Goal: Information Seeking & Learning: Learn about a topic

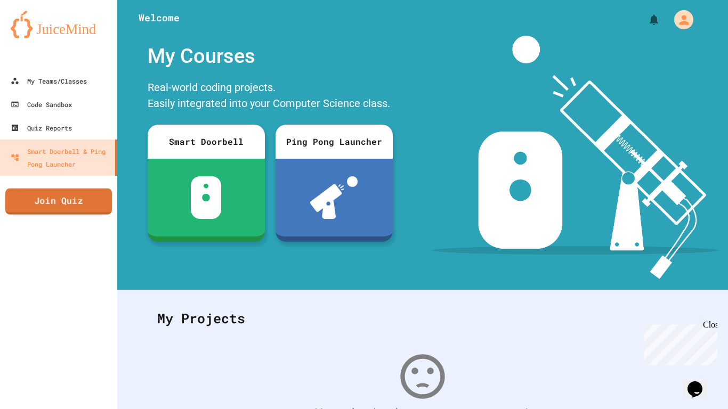
click at [72, 212] on link "Join Quiz" at bounding box center [58, 202] width 107 height 26
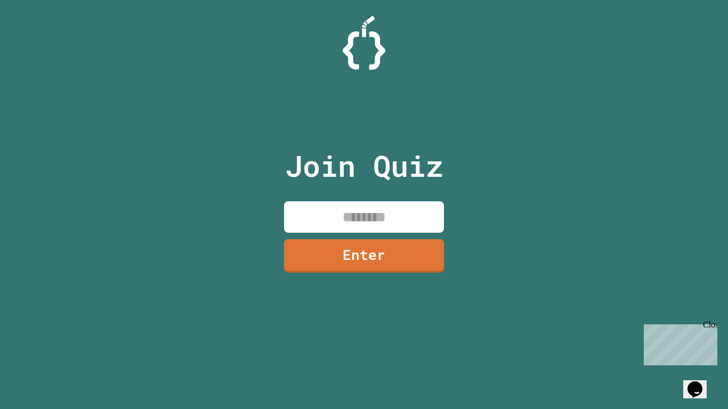
click at [331, 202] on input at bounding box center [364, 217] width 160 height 31
type input "********"
click at [378, 248] on link "Enter" at bounding box center [364, 255] width 157 height 35
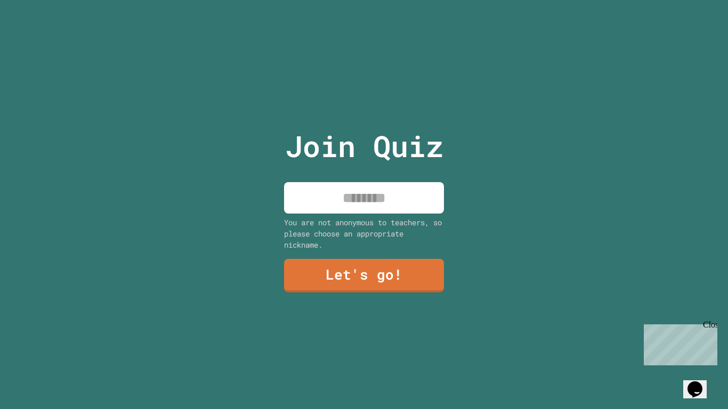
click at [385, 199] on input at bounding box center [364, 197] width 160 height 31
type input "******"
click at [380, 284] on link "Let's go!" at bounding box center [364, 274] width 159 height 35
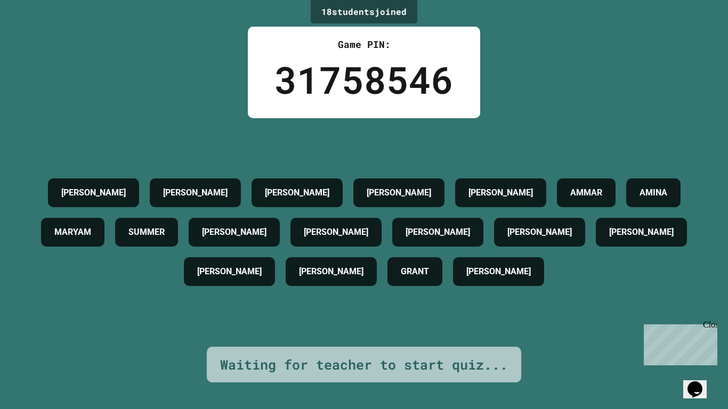
click at [708, 319] on div "18 student s joined Game PIN: 31758546 [PERSON_NAME] [PERSON_NAME] A [PERSON_NA…" at bounding box center [364, 204] width 728 height 409
click at [711, 327] on div "Close" at bounding box center [709, 326] width 13 height 13
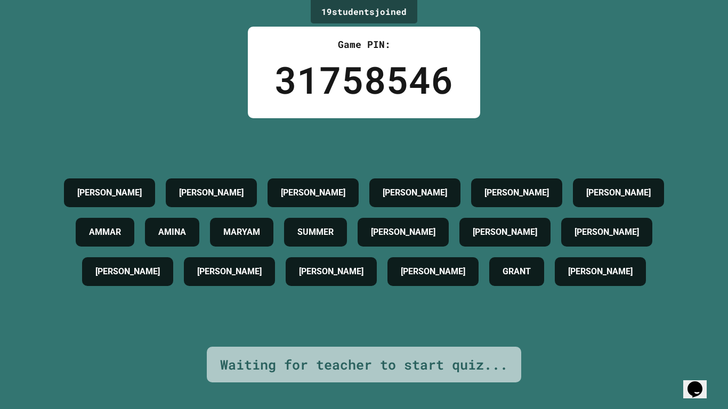
click at [694, 249] on div "[PERSON_NAME] [PERSON_NAME] A [PERSON_NAME] F [PERSON_NAME] [PERSON_NAME] [PERS…" at bounding box center [364, 232] width 675 height 118
click at [513, 275] on h4 "GRANT" at bounding box center [517, 271] width 28 height 13
click at [537, 239] on h4 "[PERSON_NAME]" at bounding box center [505, 232] width 65 height 13
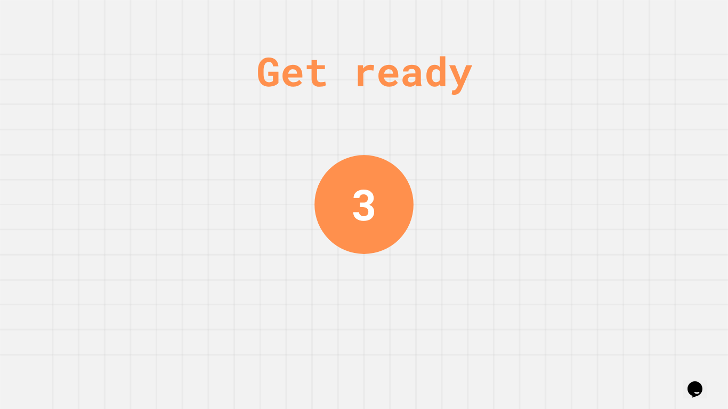
click at [417, 87] on div "Get ready" at bounding box center [364, 71] width 216 height 60
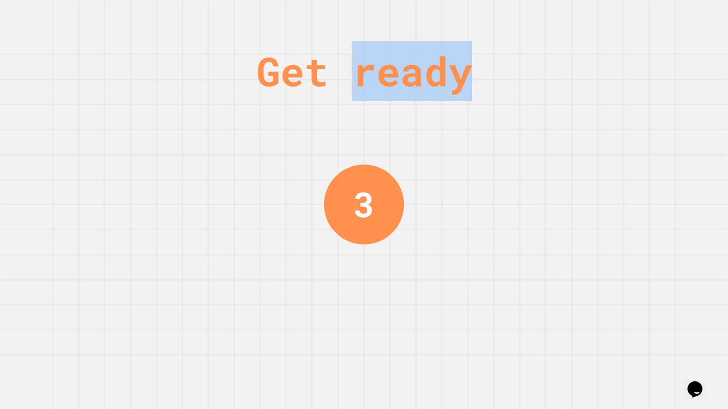
click at [417, 87] on div "Get ready" at bounding box center [364, 71] width 216 height 60
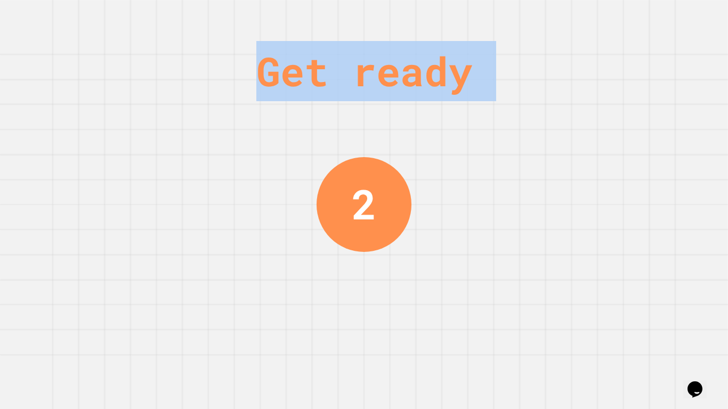
click at [417, 87] on div "Get ready" at bounding box center [364, 71] width 216 height 60
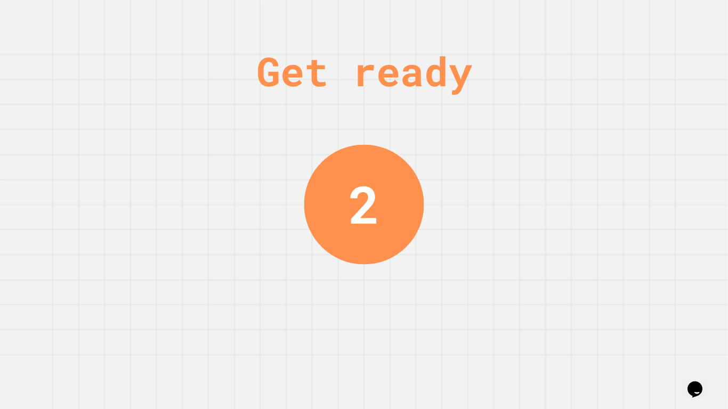
click at [417, 87] on div "Get ready" at bounding box center [364, 71] width 216 height 60
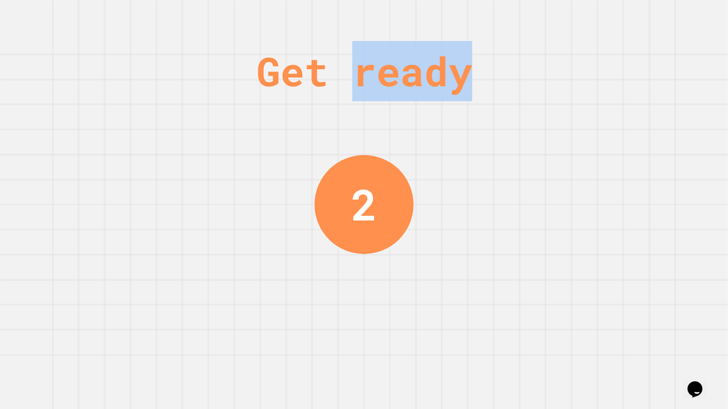
click at [417, 87] on div "Get ready" at bounding box center [364, 71] width 216 height 60
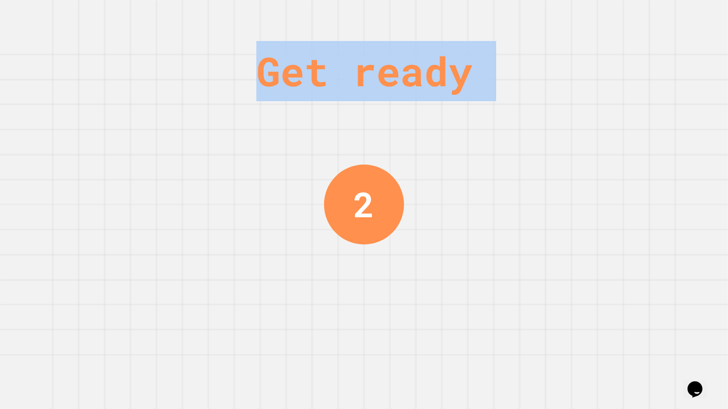
click at [417, 87] on div "Get ready" at bounding box center [364, 71] width 216 height 60
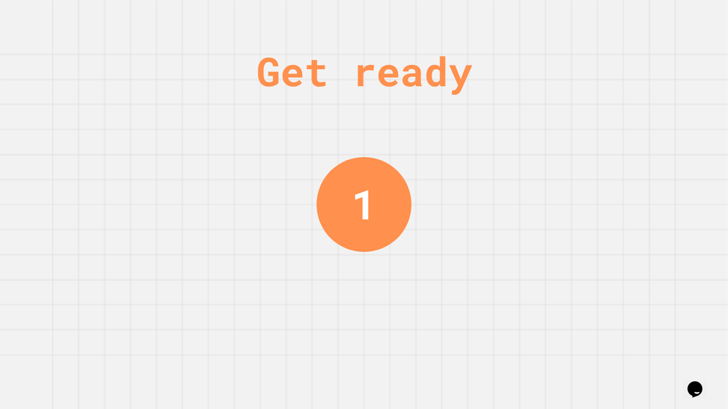
click at [417, 87] on div "Get ready" at bounding box center [364, 71] width 216 height 60
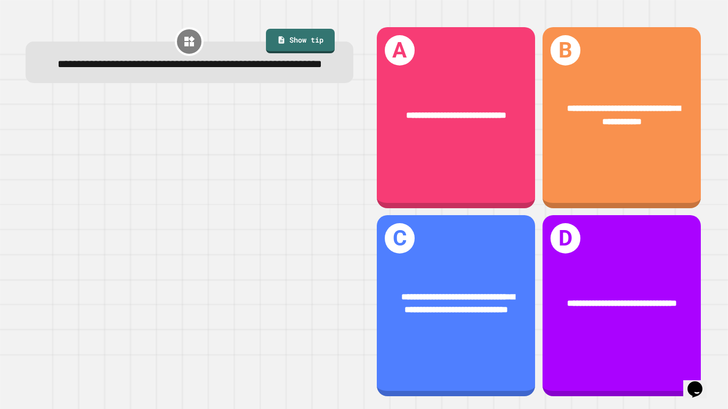
click at [252, 157] on div at bounding box center [190, 248] width 328 height 301
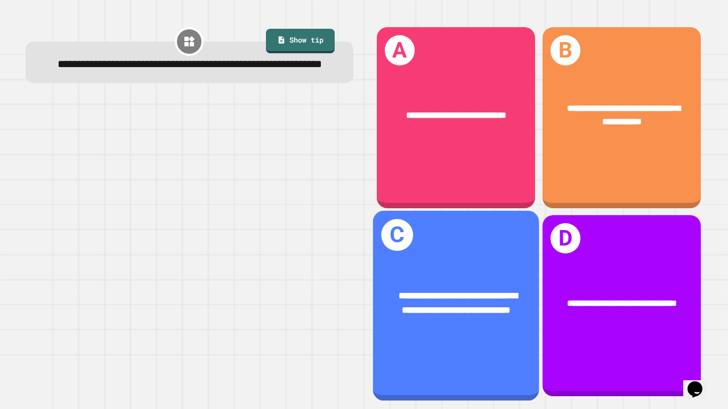
click at [496, 242] on div "**********" at bounding box center [456, 306] width 166 height 190
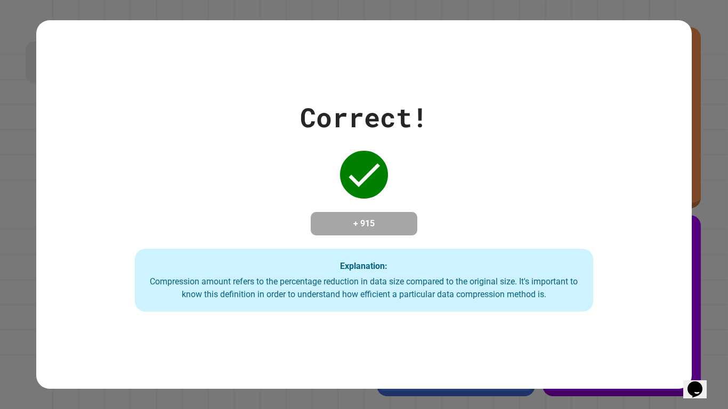
click at [390, 281] on div "Compression amount refers to the percentage reduction in data size compared to …" at bounding box center [365, 289] width 438 height 26
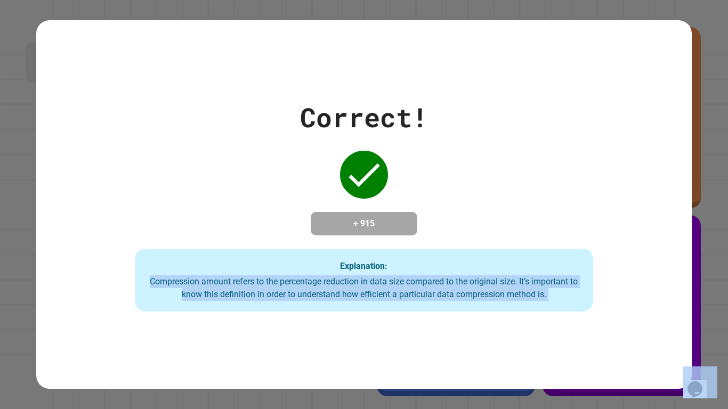
click at [390, 281] on div "Compression amount refers to the percentage reduction in data size compared to …" at bounding box center [365, 289] width 438 height 26
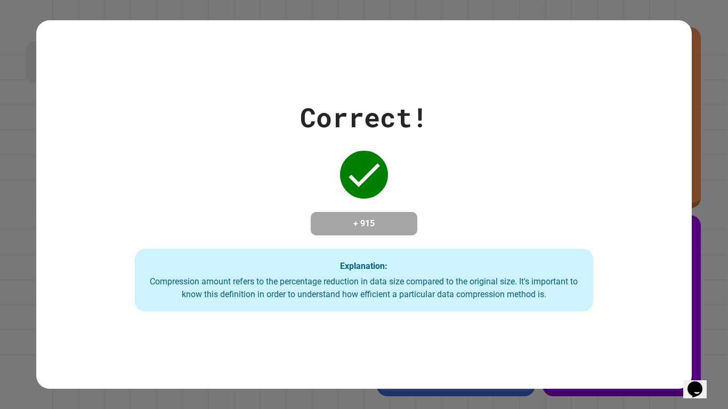
click at [490, 268] on div "Explanation: Compression amount refers to the percentage reduction in data size…" at bounding box center [364, 280] width 459 height 63
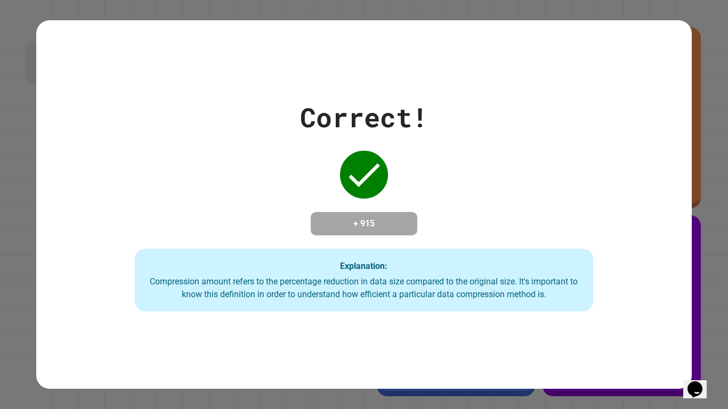
click at [490, 268] on div "Explanation: Compression amount refers to the percentage reduction in data size…" at bounding box center [364, 280] width 459 height 63
click at [538, 301] on div "Compression amount refers to the percentage reduction in data size compared to …" at bounding box center [365, 289] width 438 height 26
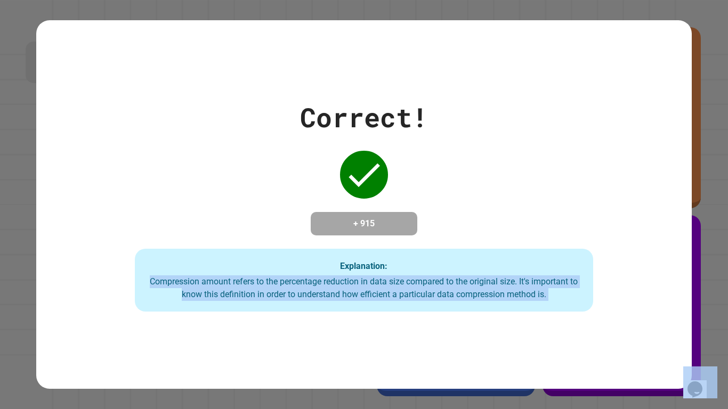
click at [538, 301] on div "Compression amount refers to the percentage reduction in data size compared to …" at bounding box center [365, 289] width 438 height 26
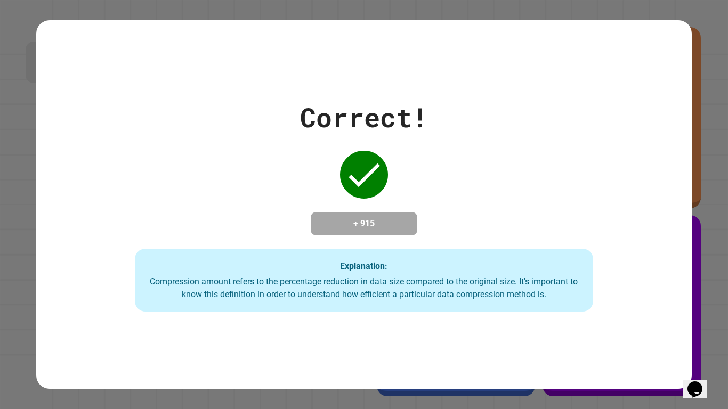
click at [538, 301] on div "Compression amount refers to the percentage reduction in data size compared to …" at bounding box center [365, 289] width 438 height 26
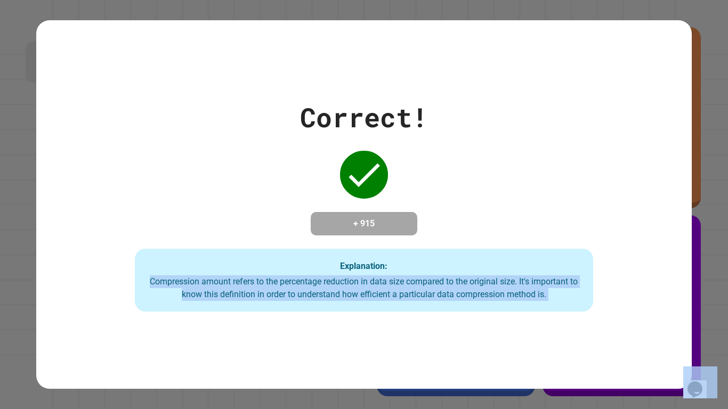
click at [538, 301] on div "Compression amount refers to the percentage reduction in data size compared to …" at bounding box center [365, 289] width 438 height 26
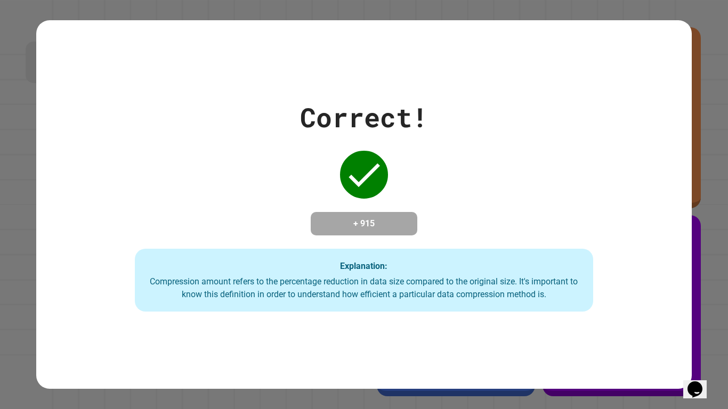
click at [538, 301] on div "Compression amount refers to the percentage reduction in data size compared to …" at bounding box center [365, 289] width 438 height 26
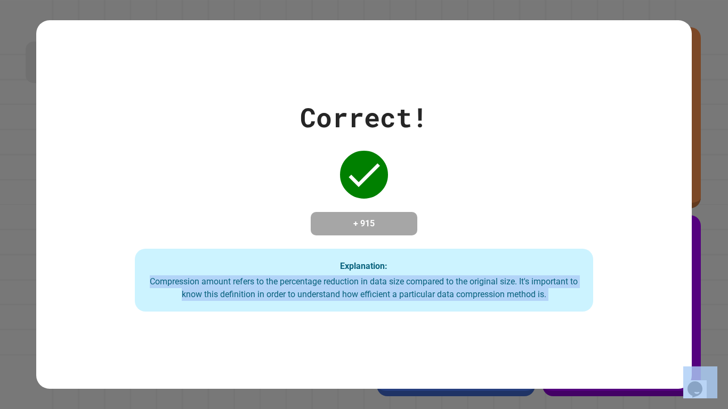
click at [538, 301] on div "Compression amount refers to the percentage reduction in data size compared to …" at bounding box center [365, 289] width 438 height 26
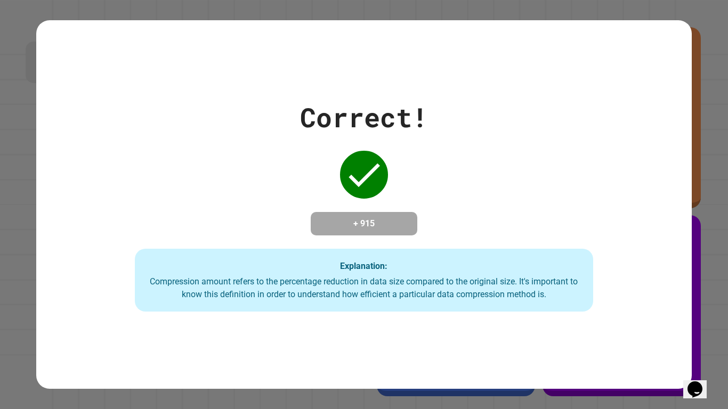
click at [538, 301] on div "Compression amount refers to the percentage reduction in data size compared to …" at bounding box center [365, 289] width 438 height 26
click at [558, 280] on div "Compression amount refers to the percentage reduction in data size compared to …" at bounding box center [365, 289] width 438 height 26
click at [556, 293] on div "Compression amount refers to the percentage reduction in data size compared to …" at bounding box center [365, 289] width 438 height 26
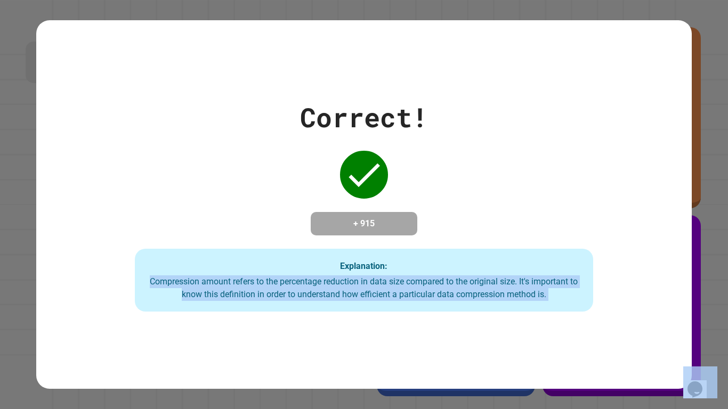
click at [556, 293] on div "Compression amount refers to the percentage reduction in data size compared to …" at bounding box center [365, 289] width 438 height 26
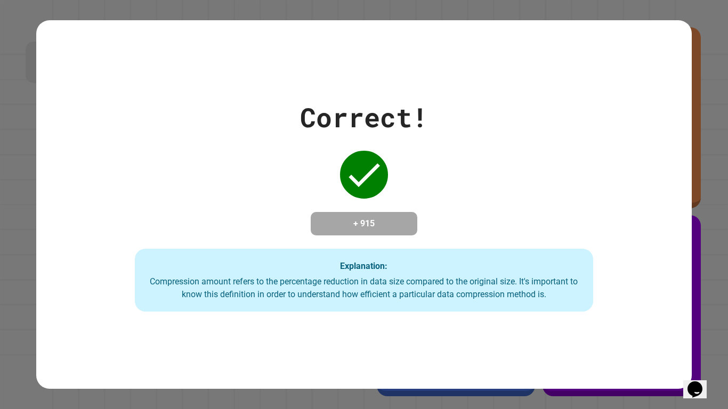
click at [557, 294] on div "Compression amount refers to the percentage reduction in data size compared to …" at bounding box center [365, 289] width 438 height 26
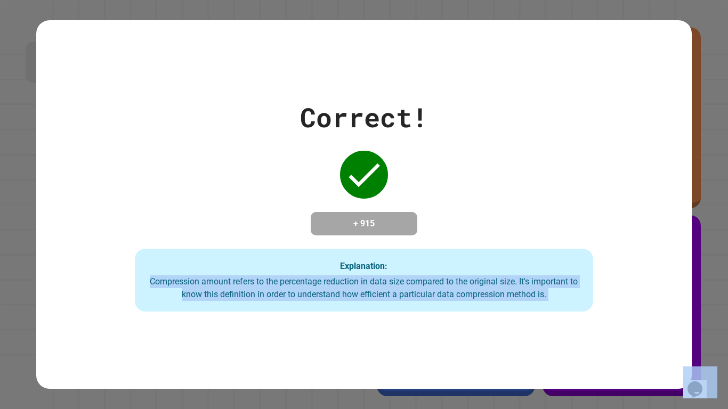
click at [557, 294] on div "Compression amount refers to the percentage reduction in data size compared to …" at bounding box center [365, 289] width 438 height 26
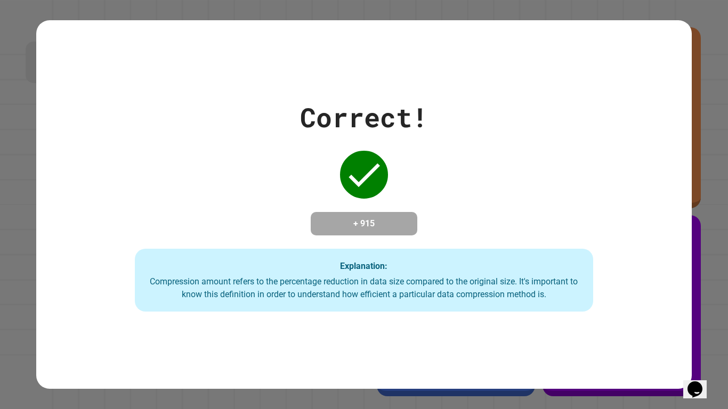
click at [559, 301] on div "Compression amount refers to the percentage reduction in data size compared to …" at bounding box center [365, 289] width 438 height 26
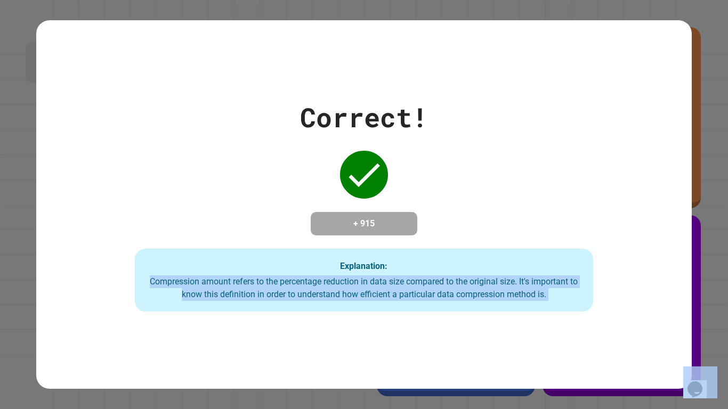
click at [559, 301] on div "Compression amount refers to the percentage reduction in data size compared to …" at bounding box center [365, 289] width 438 height 26
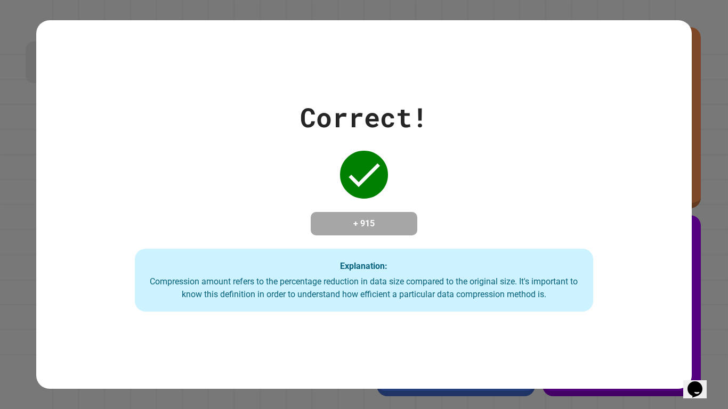
click at [559, 301] on div "Compression amount refers to the percentage reduction in data size compared to …" at bounding box center [365, 289] width 438 height 26
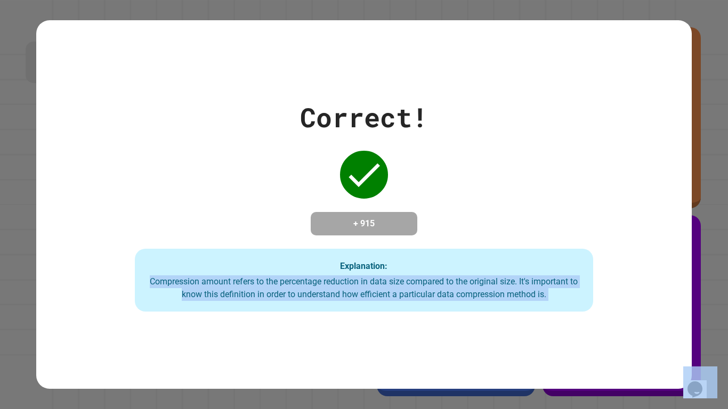
click at [559, 301] on div "Compression amount refers to the percentage reduction in data size compared to …" at bounding box center [365, 289] width 438 height 26
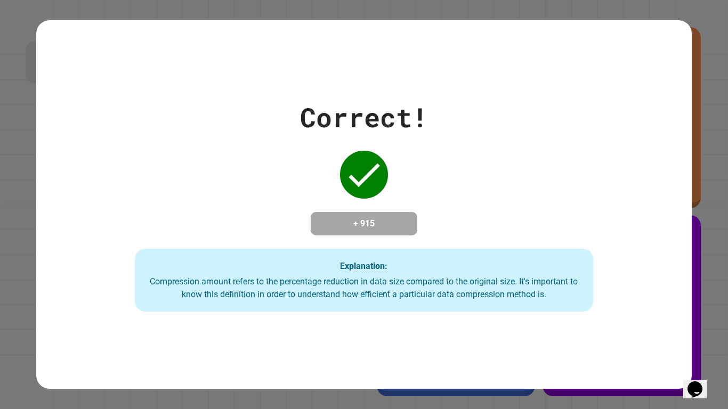
click at [559, 301] on div "Compression amount refers to the percentage reduction in data size compared to …" at bounding box center [365, 289] width 438 height 26
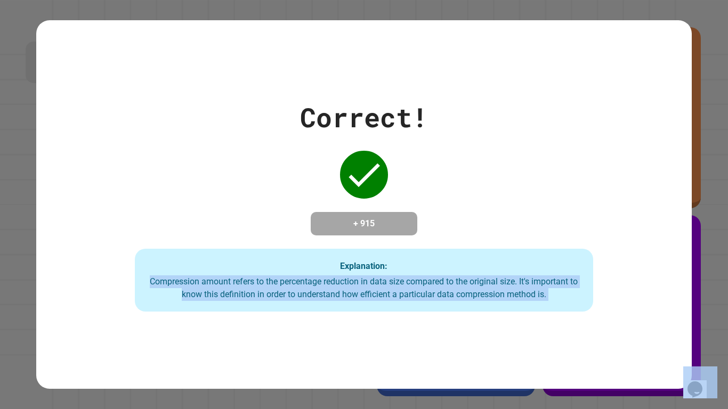
click at [559, 301] on div "Compression amount refers to the percentage reduction in data size compared to …" at bounding box center [365, 289] width 438 height 26
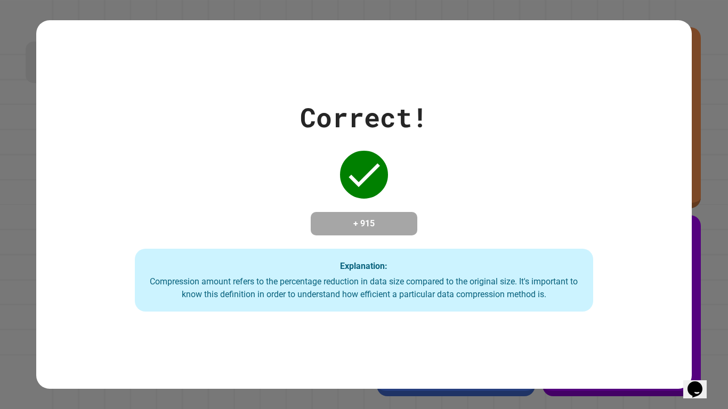
click at [559, 301] on div "Compression amount refers to the percentage reduction in data size compared to …" at bounding box center [365, 289] width 438 height 26
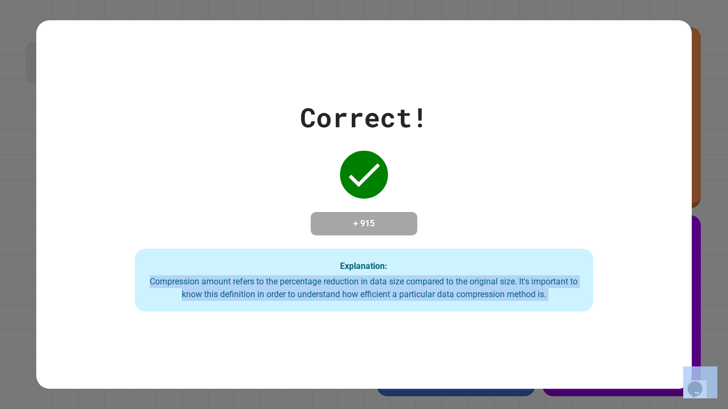
click at [559, 301] on div "Compression amount refers to the percentage reduction in data size compared to …" at bounding box center [365, 289] width 438 height 26
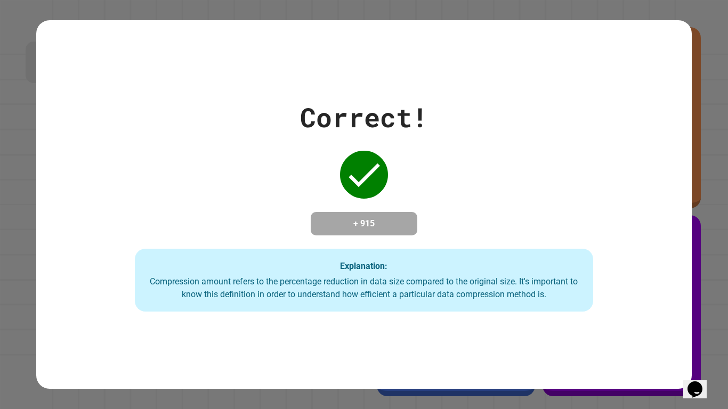
click at [559, 301] on div "Compression amount refers to the percentage reduction in data size compared to …" at bounding box center [365, 289] width 438 height 26
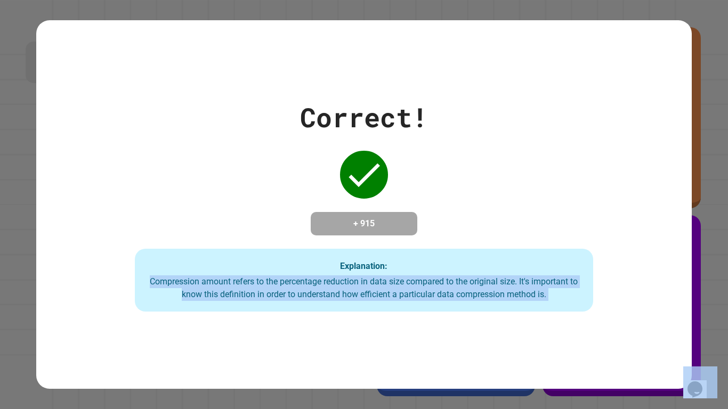
click at [559, 301] on div "Compression amount refers to the percentage reduction in data size compared to …" at bounding box center [365, 289] width 438 height 26
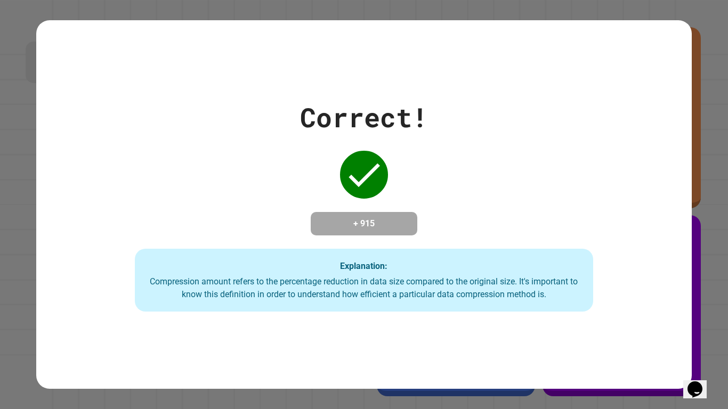
click at [369, 217] on h4 "+ 915" at bounding box center [363, 223] width 85 height 13
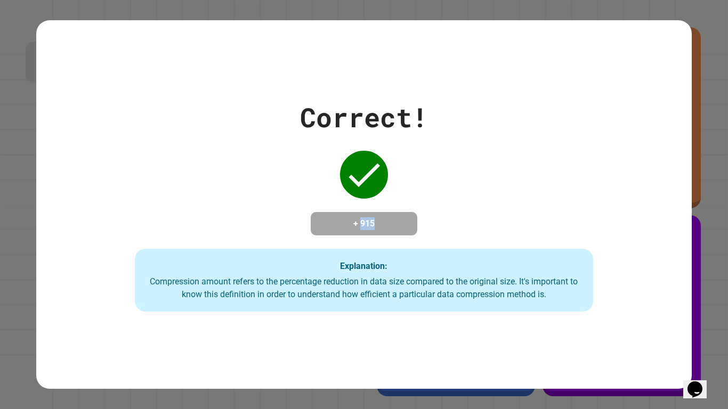
click at [369, 217] on h4 "+ 915" at bounding box center [363, 223] width 85 height 13
click at [387, 236] on div "+ 915" at bounding box center [364, 223] width 107 height 23
click at [721, 207] on div "Correct! + 915 Explanation: Compression amount refers to the percentage reducti…" at bounding box center [364, 204] width 728 height 409
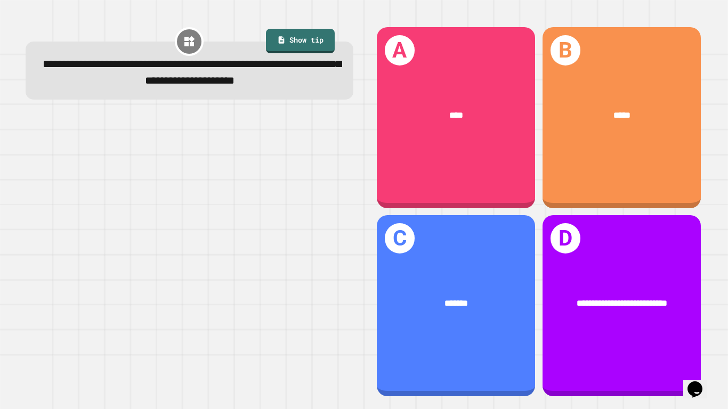
click at [257, 89] on div "**********" at bounding box center [190, 72] width 298 height 33
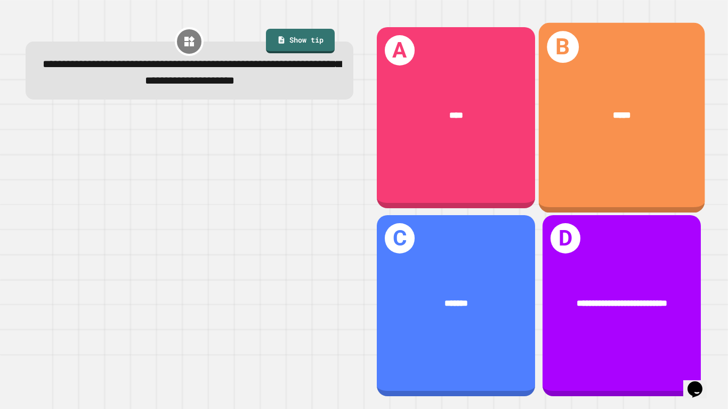
click at [585, 119] on div "*****" at bounding box center [622, 115] width 129 height 14
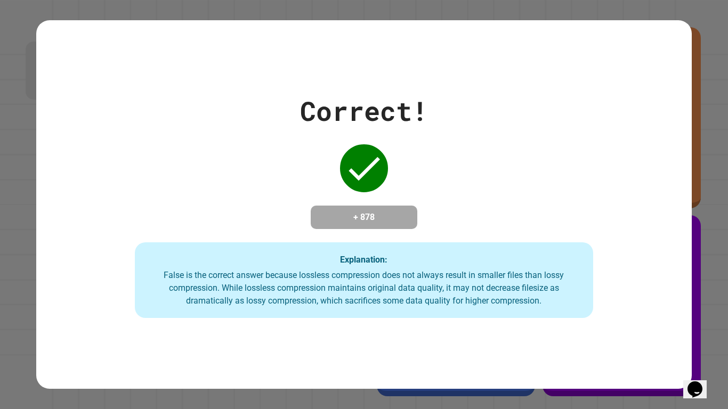
click at [326, 326] on div "Correct! + 878 Explanation: False is the correct answer because lossless compre…" at bounding box center [363, 204] width 655 height 368
click at [421, 307] on div "False is the correct answer because lossless compression does not always result…" at bounding box center [365, 288] width 438 height 38
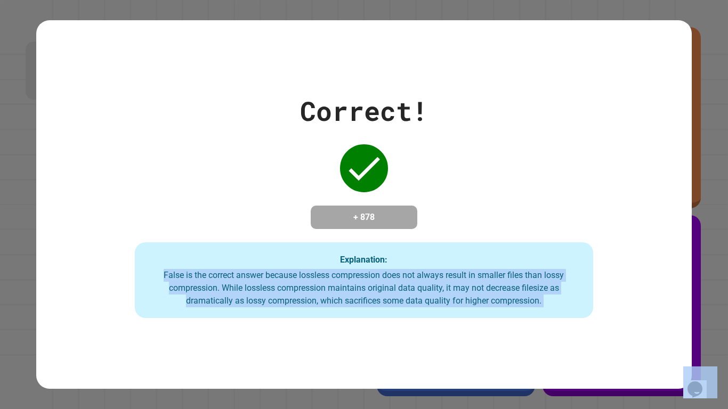
click at [421, 307] on div "False is the correct answer because lossless compression does not always result…" at bounding box center [365, 288] width 438 height 38
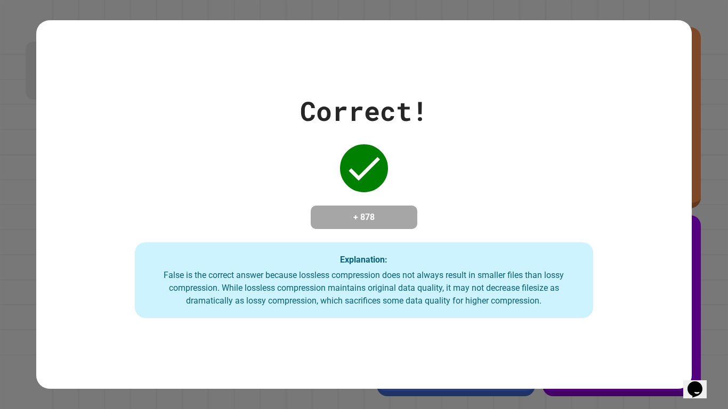
click at [421, 307] on div "False is the correct answer because lossless compression does not always result…" at bounding box center [365, 288] width 438 height 38
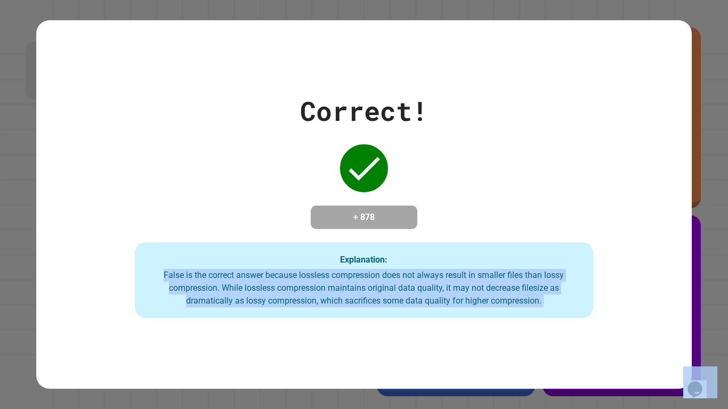
click at [573, 299] on div "False is the correct answer because lossless compression does not always result…" at bounding box center [365, 288] width 438 height 38
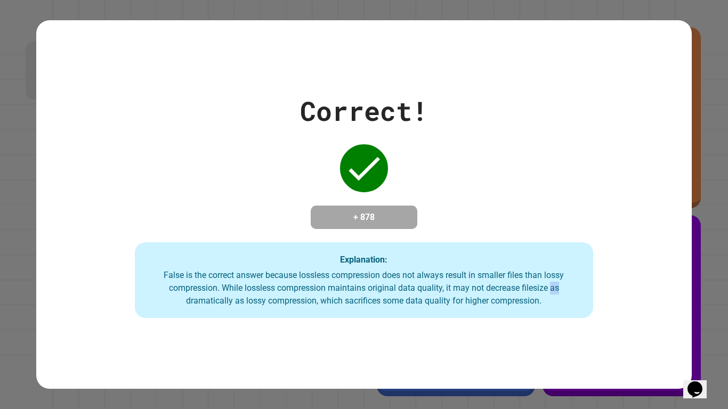
click at [573, 299] on div "False is the correct answer because lossless compression does not always result…" at bounding box center [365, 288] width 438 height 38
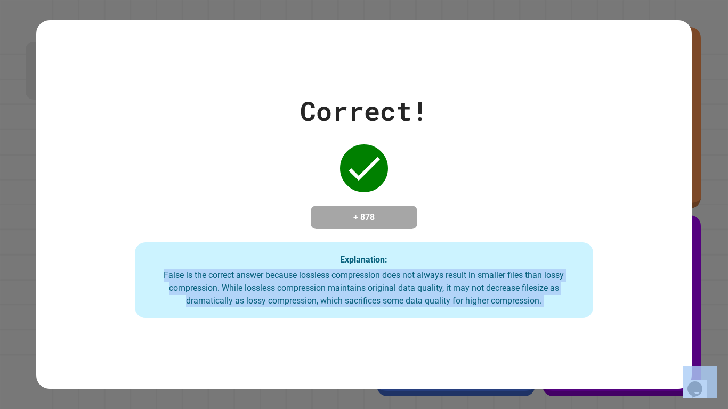
click at [573, 299] on div "False is the correct answer because lossless compression does not always result…" at bounding box center [365, 288] width 438 height 38
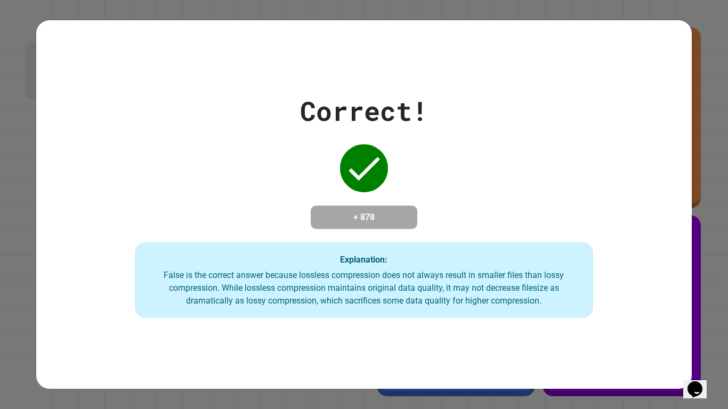
click at [573, 299] on div "False is the correct answer because lossless compression does not always result…" at bounding box center [365, 288] width 438 height 38
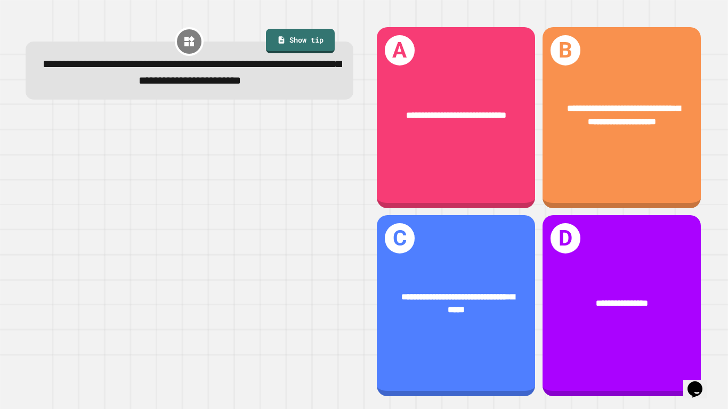
click at [263, 89] on div "**********" at bounding box center [190, 72] width 298 height 33
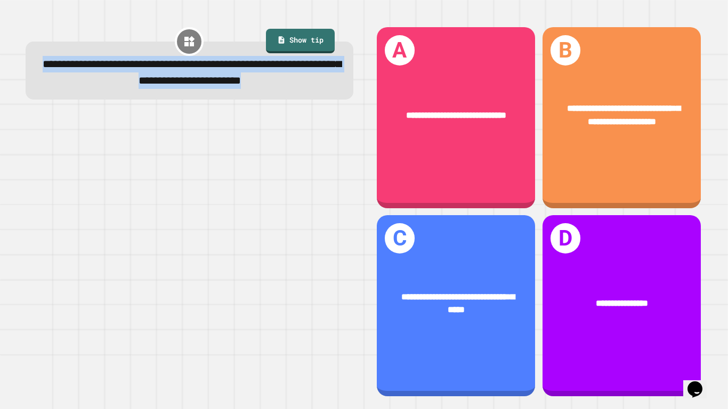
click at [263, 89] on div "**********" at bounding box center [190, 72] width 298 height 33
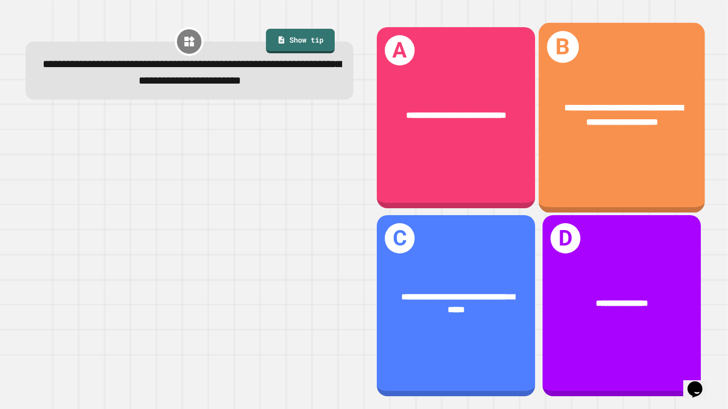
click at [615, 120] on span "**********" at bounding box center [624, 114] width 119 height 23
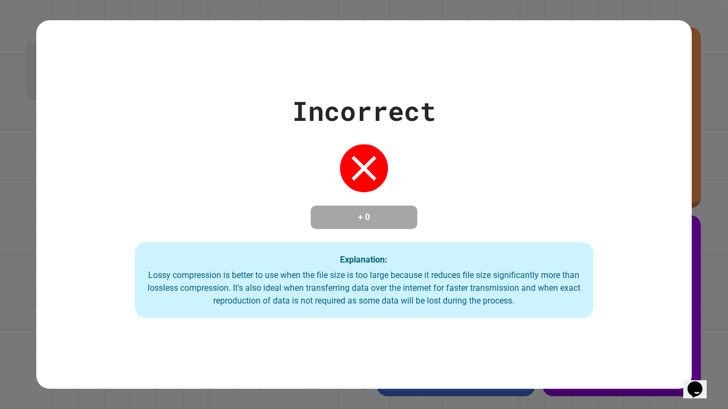
click at [532, 292] on div "Lossy compression is better to use when the file size is too large because it r…" at bounding box center [365, 288] width 438 height 38
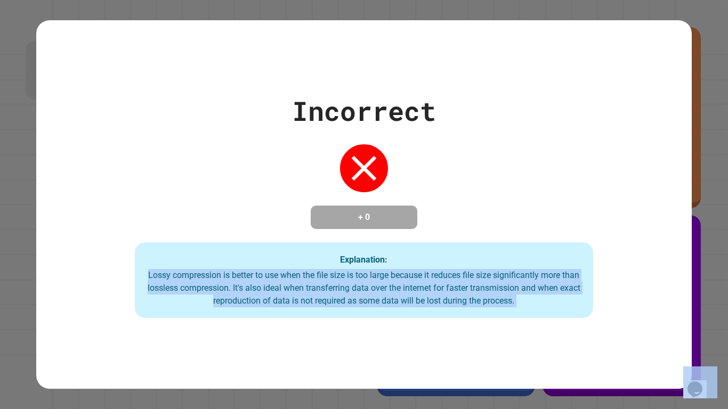
click at [532, 292] on div "Lossy compression is better to use when the file size is too large because it r…" at bounding box center [365, 288] width 438 height 38
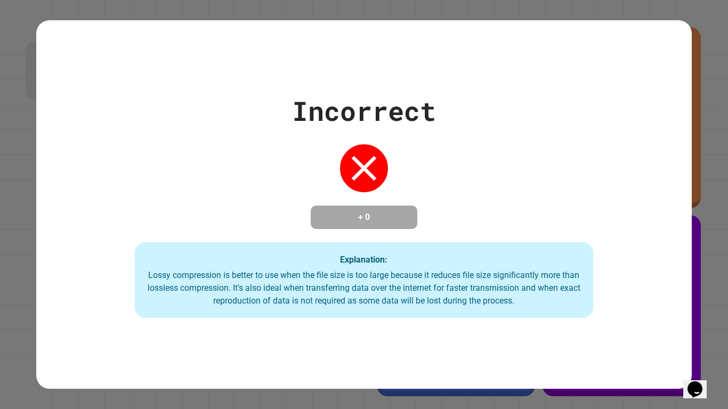
click at [532, 292] on div "Lossy compression is better to use when the file size is too large because it r…" at bounding box center [365, 288] width 438 height 38
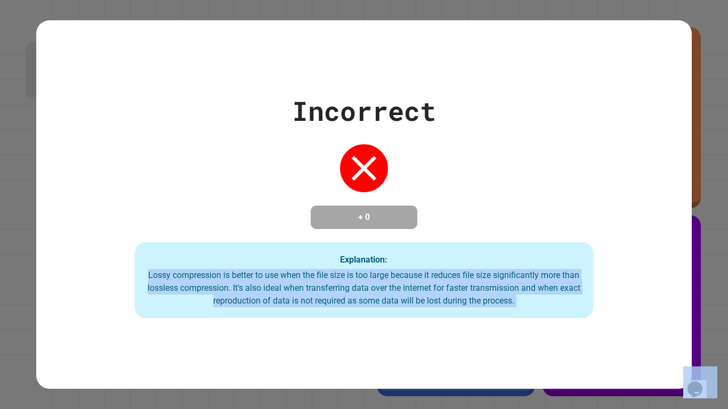
click at [544, 307] on div "Lossy compression is better to use when the file size is too large because it r…" at bounding box center [365, 288] width 438 height 38
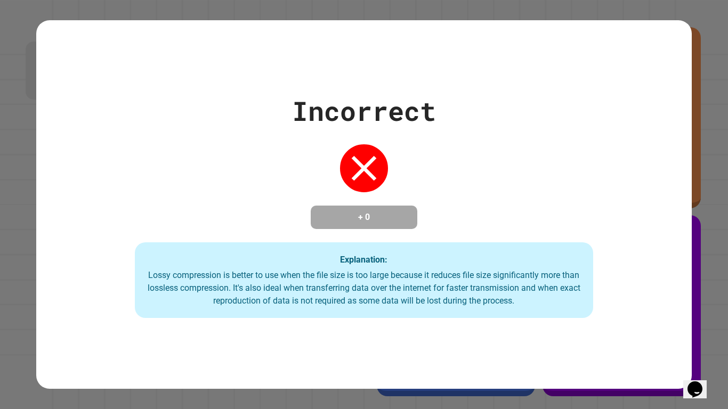
click at [544, 307] on div "Lossy compression is better to use when the file size is too large because it r…" at bounding box center [365, 288] width 438 height 38
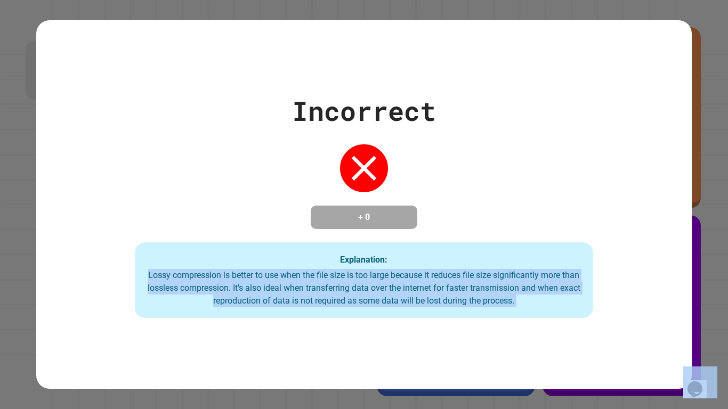
click at [544, 307] on div "Lossy compression is better to use when the file size is too large because it r…" at bounding box center [365, 288] width 438 height 38
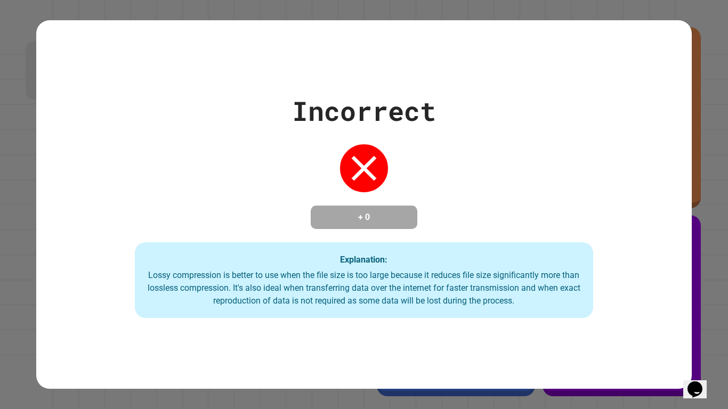
click at [544, 307] on div "Lossy compression is better to use when the file size is too large because it r…" at bounding box center [365, 288] width 438 height 38
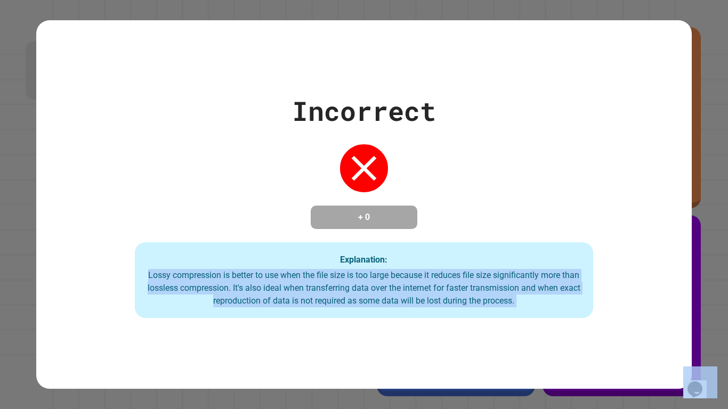
click at [544, 307] on div "Lossy compression is better to use when the file size is too large because it r…" at bounding box center [365, 288] width 438 height 38
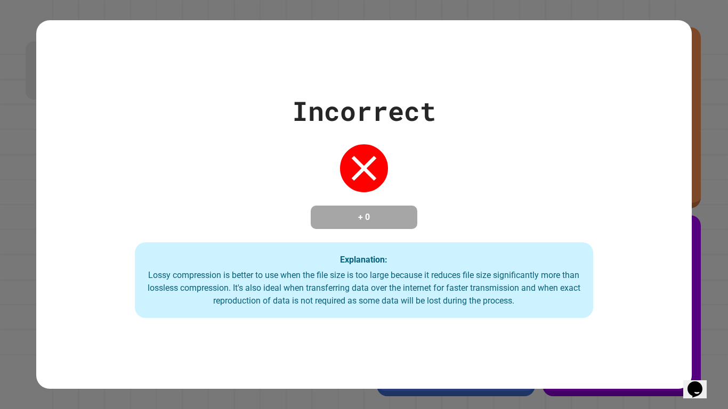
click at [544, 307] on div "Lossy compression is better to use when the file size is too large because it r…" at bounding box center [365, 288] width 438 height 38
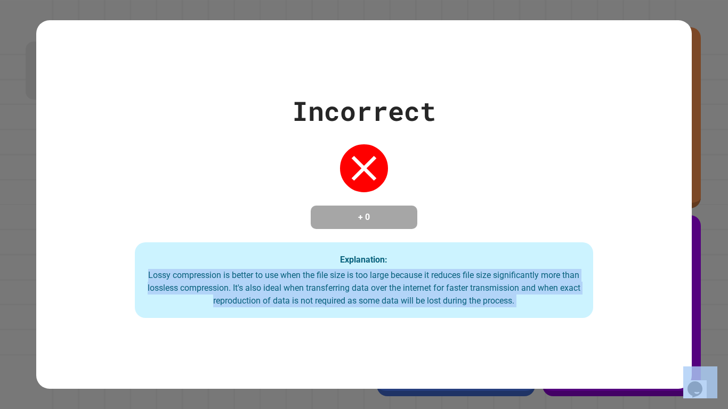
click at [544, 307] on div "Lossy compression is better to use when the file size is too large because it r…" at bounding box center [365, 288] width 438 height 38
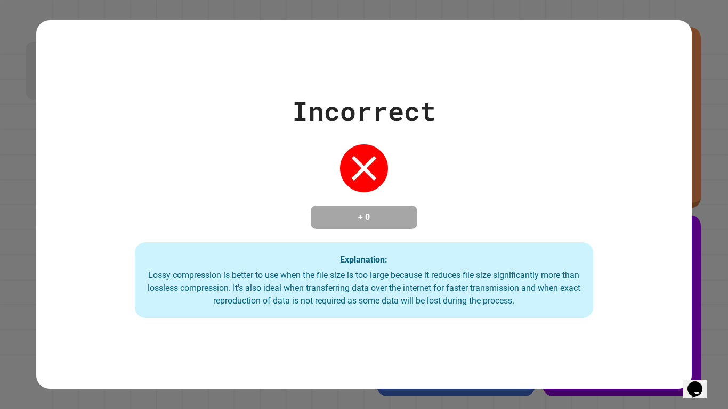
click at [544, 307] on div "Lossy compression is better to use when the file size is too large because it r…" at bounding box center [365, 288] width 438 height 38
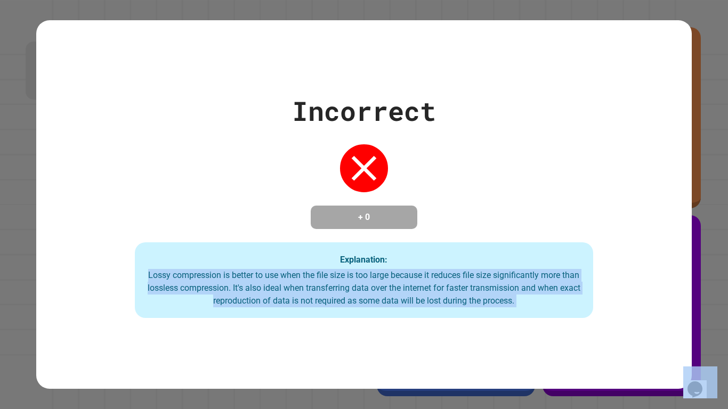
click at [544, 307] on div "Lossy compression is better to use when the file size is too large because it r…" at bounding box center [365, 288] width 438 height 38
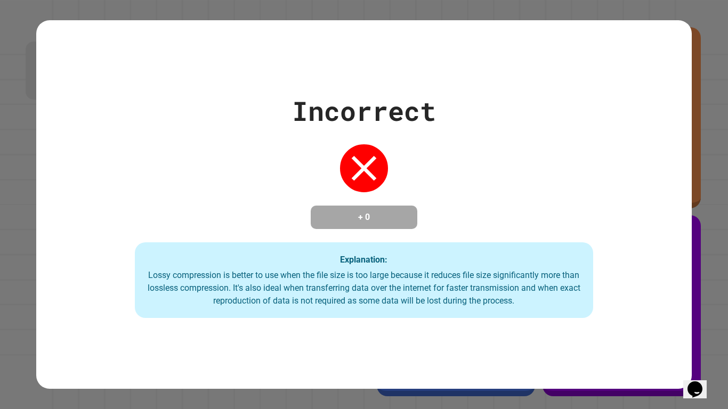
click at [544, 307] on div "Lossy compression is better to use when the file size is too large because it r…" at bounding box center [365, 288] width 438 height 38
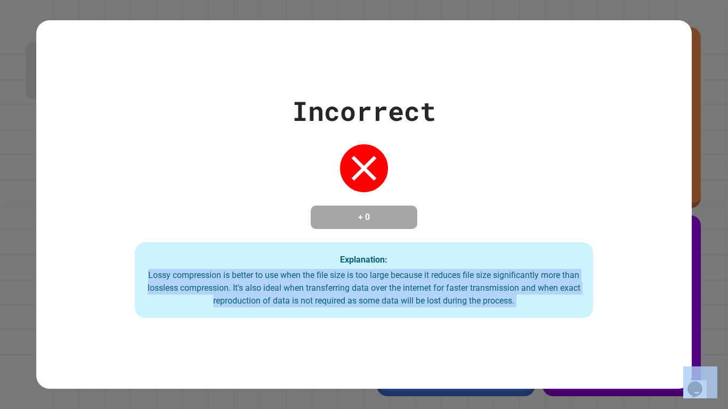
click at [544, 307] on div "Lossy compression is better to use when the file size is too large because it r…" at bounding box center [365, 288] width 438 height 38
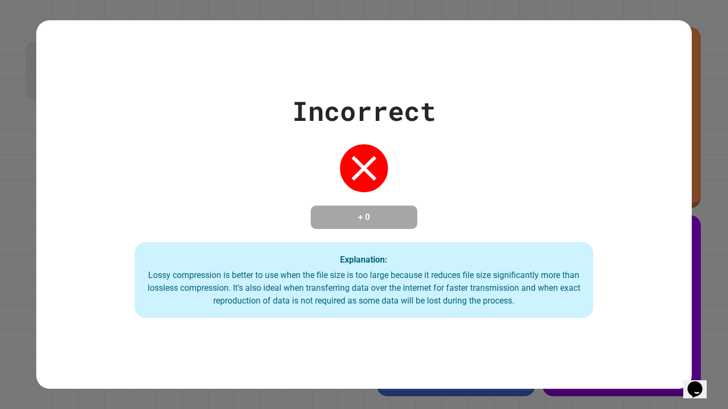
click at [541, 303] on div "Lossy compression is better to use when the file size is too large because it r…" at bounding box center [365, 288] width 438 height 38
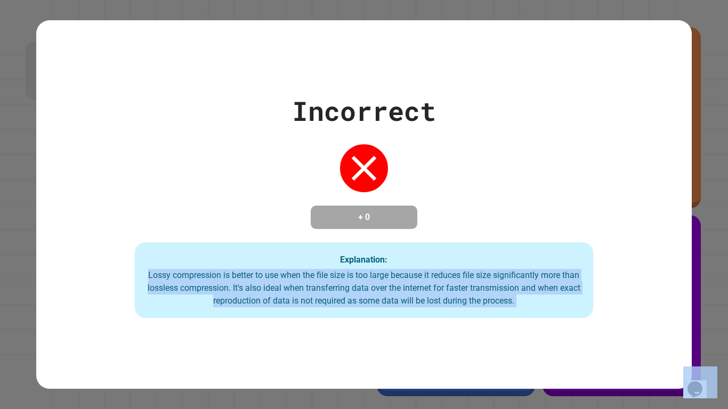
click at [541, 303] on div "Lossy compression is better to use when the file size is too large because it r…" at bounding box center [365, 288] width 438 height 38
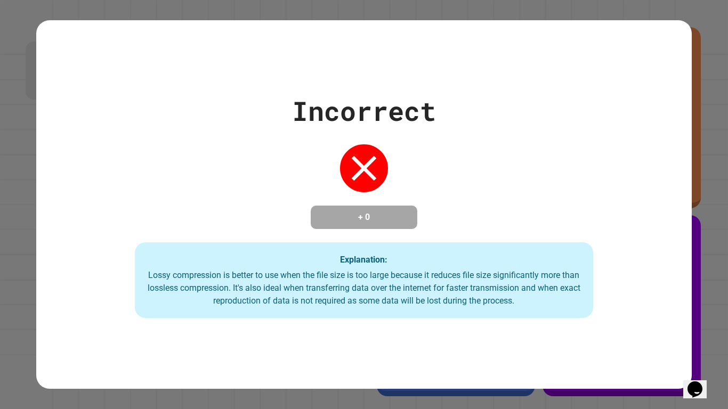
click at [541, 303] on div "Lossy compression is better to use when the file size is too large because it r…" at bounding box center [365, 288] width 438 height 38
click at [529, 266] on div "Explanation: Lossy compression is better to use when the file size is too large…" at bounding box center [364, 281] width 459 height 76
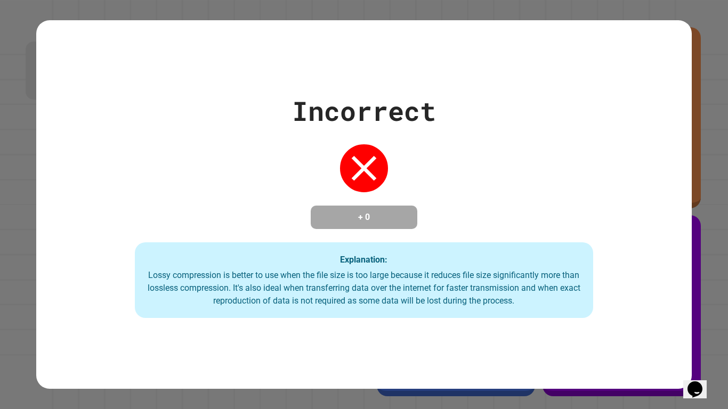
click at [529, 266] on div "Explanation: Lossy compression is better to use when the file size is too large…" at bounding box center [364, 281] width 459 height 76
click at [528, 265] on div "Explanation: Lossy compression is better to use when the file size is too large…" at bounding box center [364, 281] width 459 height 76
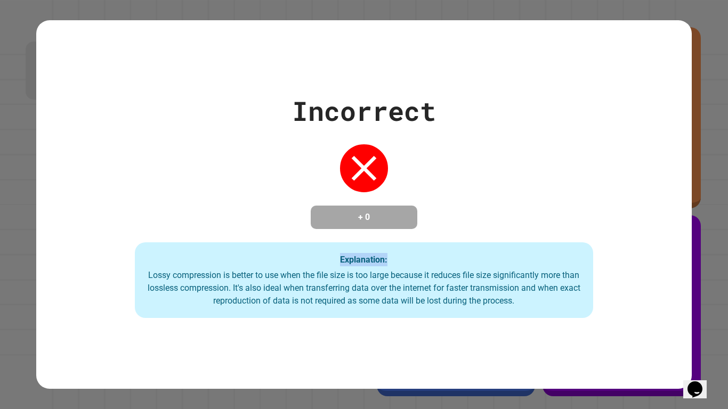
click at [528, 265] on div "Explanation: Lossy compression is better to use when the file size is too large…" at bounding box center [364, 281] width 459 height 76
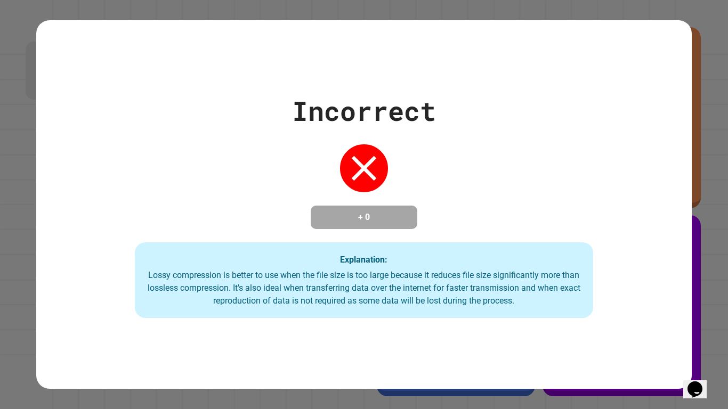
click at [528, 265] on div "Explanation: Lossy compression is better to use when the file size is too large…" at bounding box center [364, 281] width 459 height 76
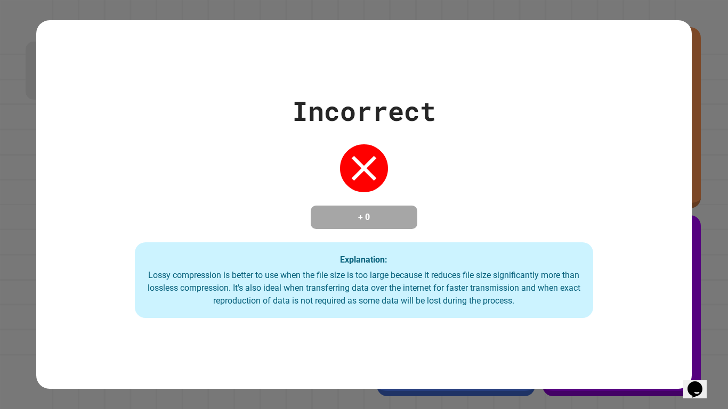
click at [528, 265] on div "Explanation: Lossy compression is better to use when the file size is too large…" at bounding box center [364, 281] width 459 height 76
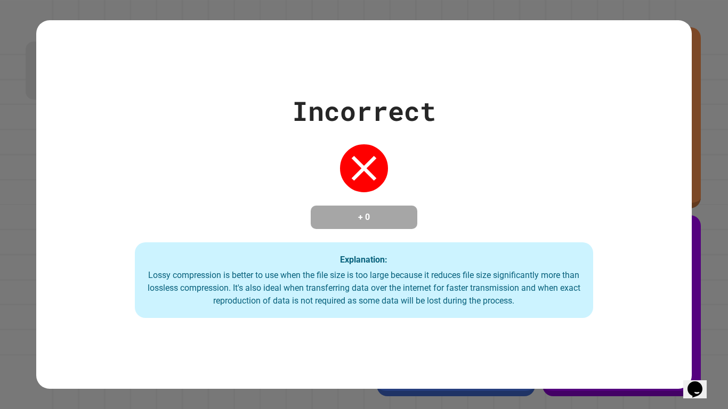
click at [528, 265] on div "Explanation: Lossy compression is better to use when the file size is too large…" at bounding box center [364, 281] width 459 height 76
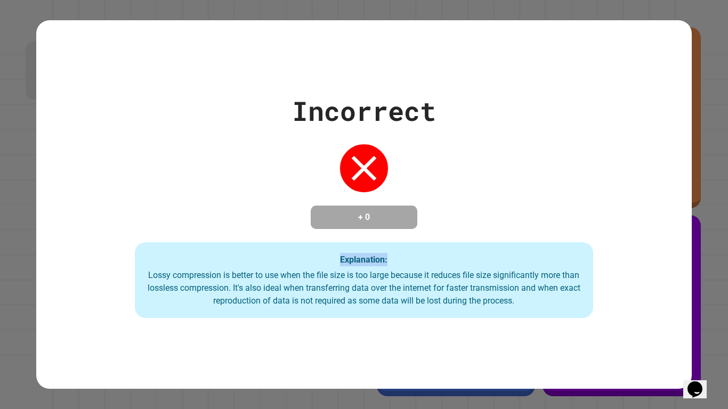
click at [546, 304] on div "Lossy compression is better to use when the file size is too large because it r…" at bounding box center [365, 288] width 438 height 38
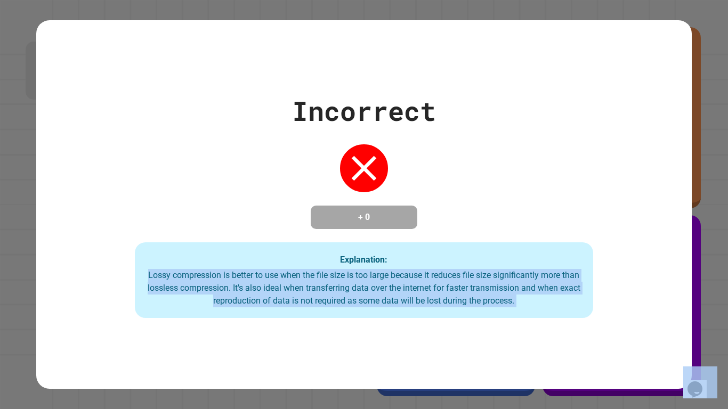
click at [546, 304] on div "Lossy compression is better to use when the file size is too large because it r…" at bounding box center [365, 288] width 438 height 38
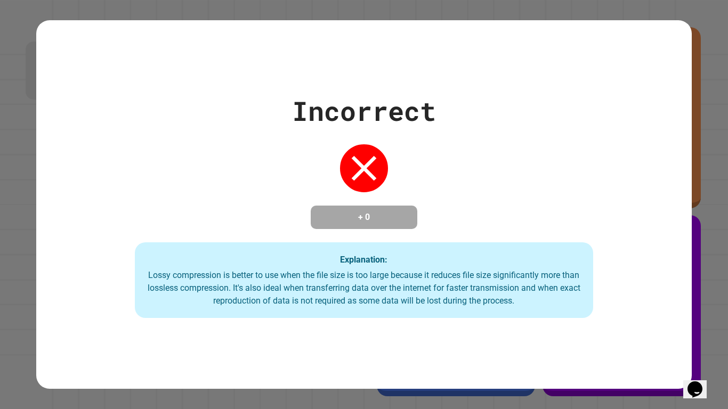
click at [546, 304] on div "Lossy compression is better to use when the file size is too large because it r…" at bounding box center [365, 288] width 438 height 38
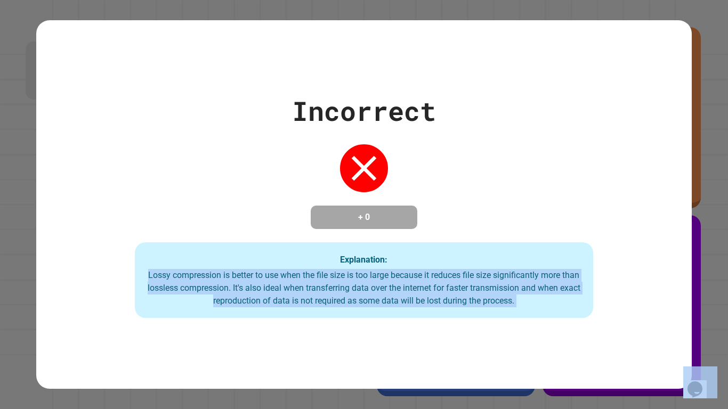
click at [546, 305] on div "Lossy compression is better to use when the file size is too large because it r…" at bounding box center [365, 288] width 438 height 38
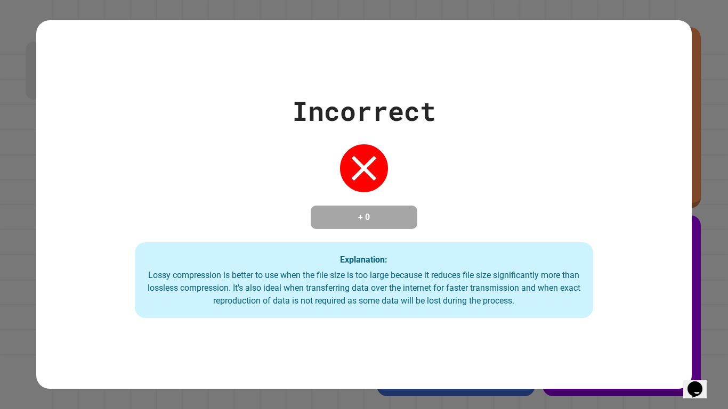
click at [631, 288] on div "Incorrect + 0 Explanation: Lossy compression is better to use when the file siz…" at bounding box center [363, 204] width 655 height 227
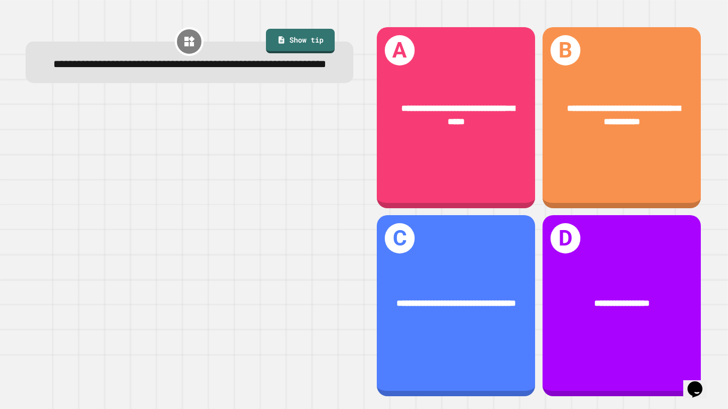
click at [261, 72] on div "**********" at bounding box center [190, 64] width 298 height 17
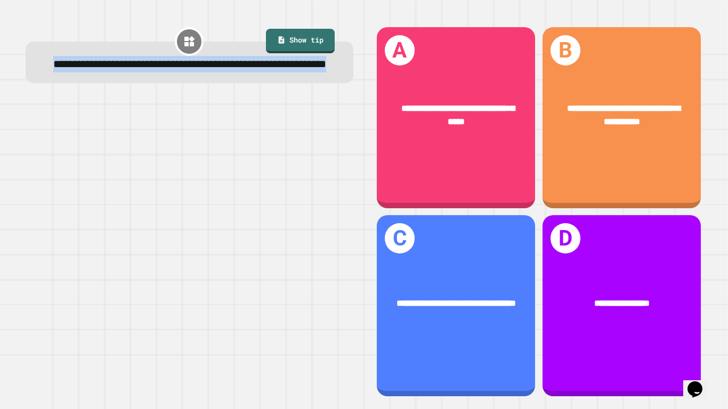
click at [261, 72] on div "**********" at bounding box center [190, 64] width 298 height 17
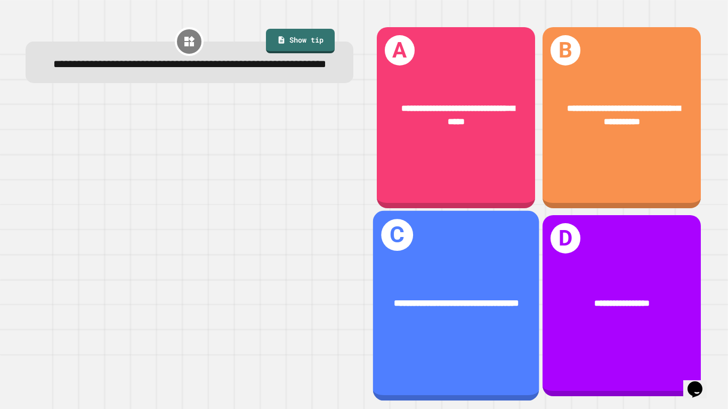
click at [477, 310] on div "**********" at bounding box center [456, 303] width 129 height 14
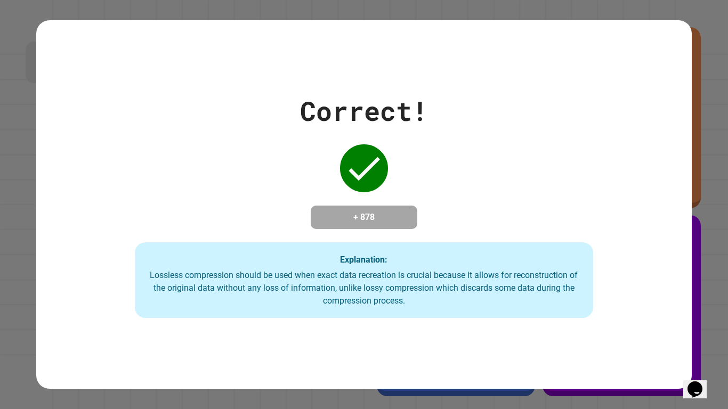
click at [416, 270] on div "Explanation: Lossless compression should be used when exact data recreation is …" at bounding box center [364, 281] width 459 height 76
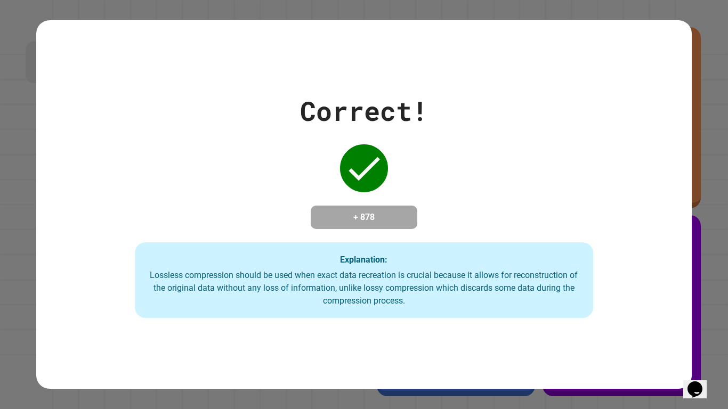
click at [509, 300] on div "Lossless compression should be used when exact data recreation is crucial becau…" at bounding box center [365, 288] width 438 height 38
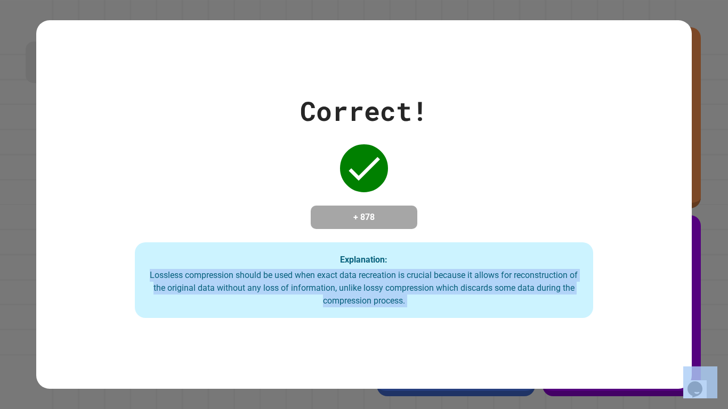
click at [509, 300] on div "Lossless compression should be used when exact data recreation is crucial becau…" at bounding box center [365, 288] width 438 height 38
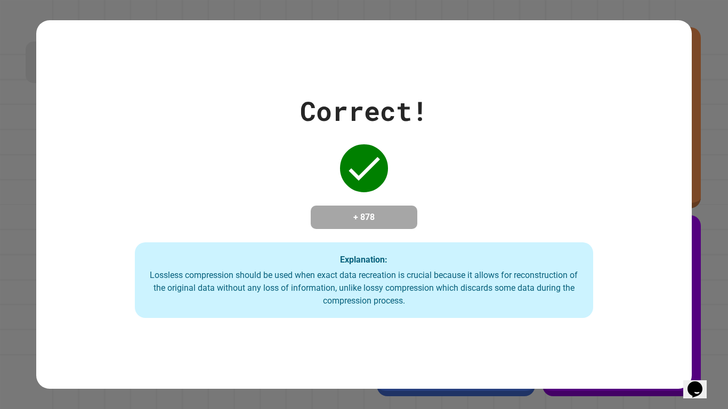
click at [509, 300] on div "Lossless compression should be used when exact data recreation is crucial becau…" at bounding box center [365, 288] width 438 height 38
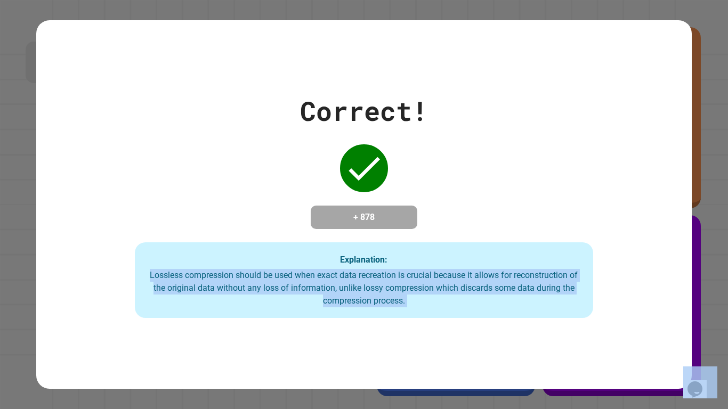
click at [509, 300] on div "Lossless compression should be used when exact data recreation is crucial becau…" at bounding box center [365, 288] width 438 height 38
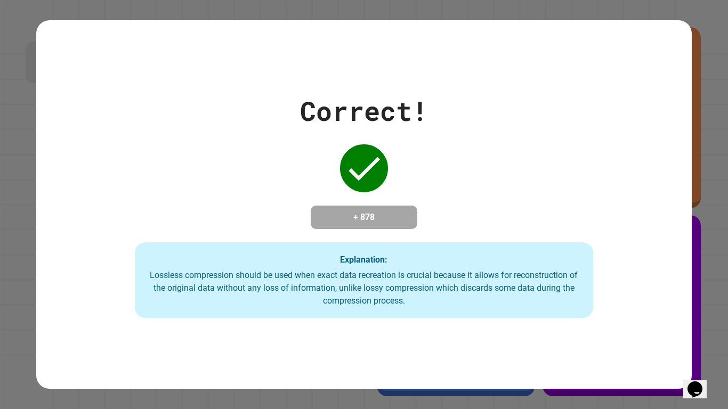
click at [509, 300] on div "Lossless compression should be used when exact data recreation is crucial becau…" at bounding box center [365, 288] width 438 height 38
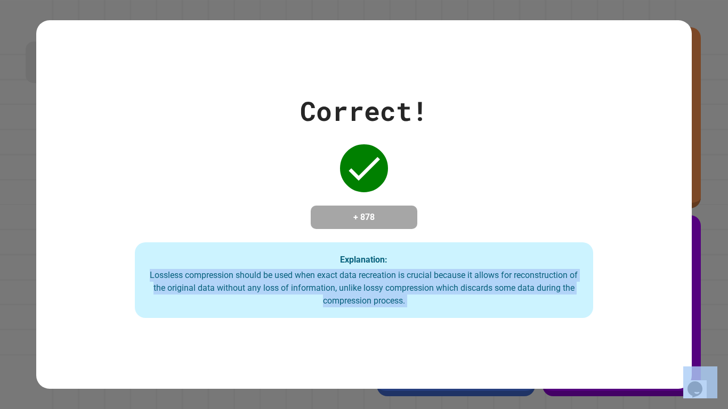
click at [509, 300] on div "Lossless compression should be used when exact data recreation is crucial becau…" at bounding box center [365, 288] width 438 height 38
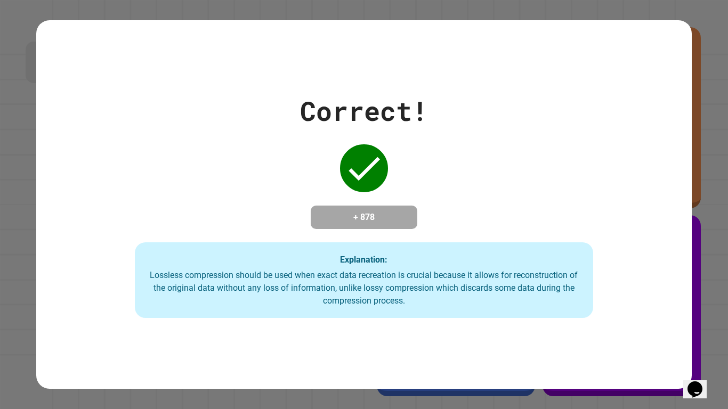
click at [509, 300] on div "Lossless compression should be used when exact data recreation is crucial becau…" at bounding box center [365, 288] width 438 height 38
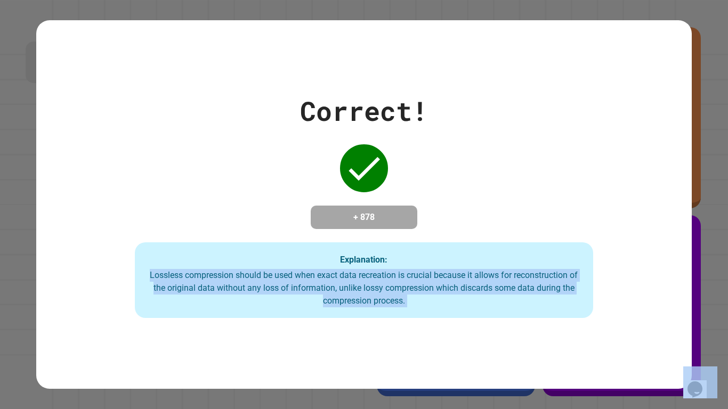
click at [509, 300] on div "Lossless compression should be used when exact data recreation is crucial becau…" at bounding box center [365, 288] width 438 height 38
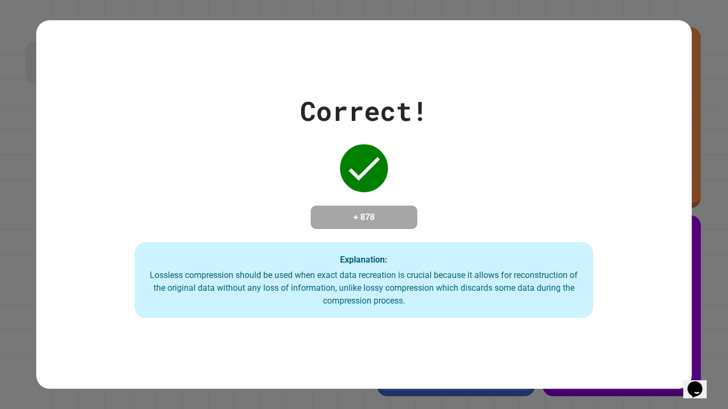
click at [509, 300] on div "Lossless compression should be used when exact data recreation is crucial becau…" at bounding box center [365, 288] width 438 height 38
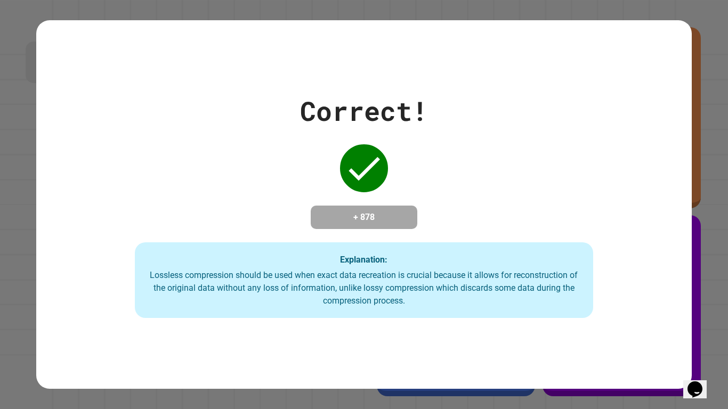
click at [509, 300] on div "Lossless compression should be used when exact data recreation is crucial becau…" at bounding box center [365, 288] width 438 height 38
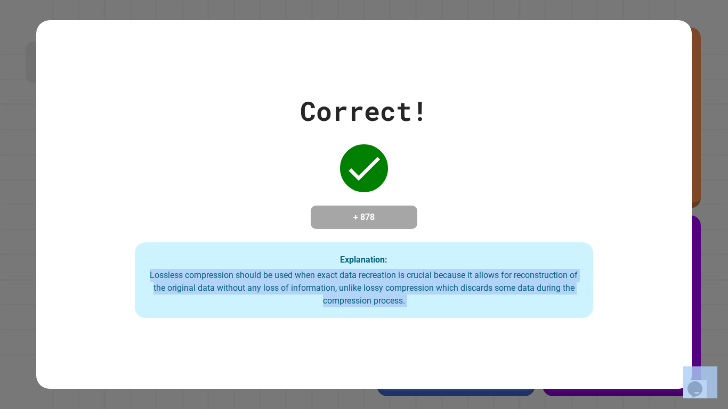
click at [509, 300] on div "Lossless compression should be used when exact data recreation is crucial becau…" at bounding box center [365, 288] width 438 height 38
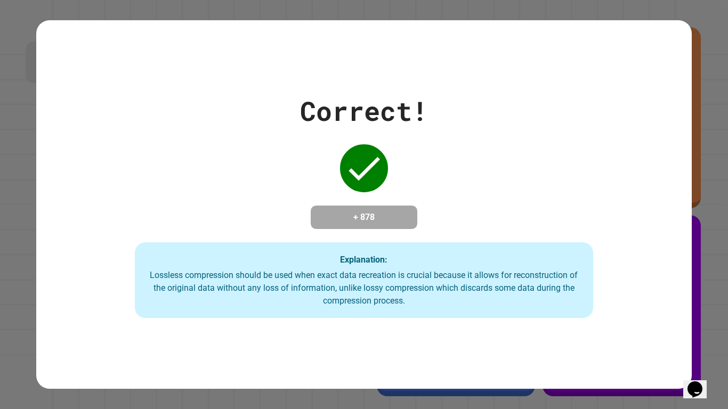
click at [509, 300] on div "Lossless compression should be used when exact data recreation is crucial becau…" at bounding box center [365, 288] width 438 height 38
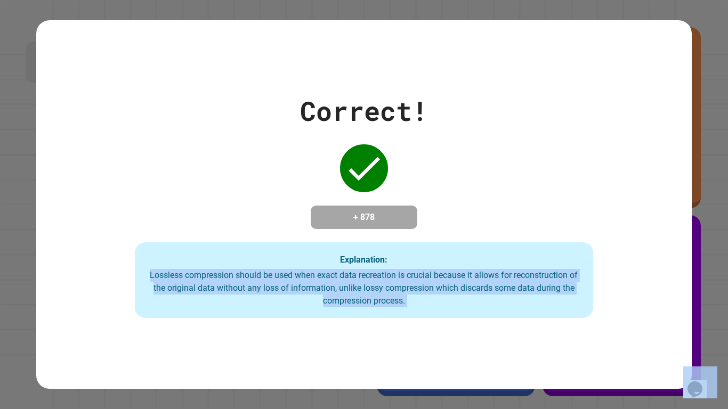
click at [510, 296] on div "Lossless compression should be used when exact data recreation is crucial becau…" at bounding box center [365, 288] width 438 height 38
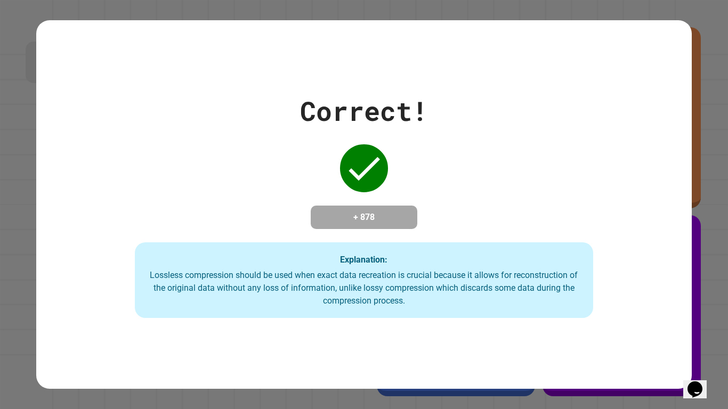
click at [511, 295] on div "Lossless compression should be used when exact data recreation is crucial becau…" at bounding box center [365, 288] width 438 height 38
click at [510, 303] on div "Lossless compression should be used when exact data recreation is crucial becau…" at bounding box center [365, 288] width 438 height 38
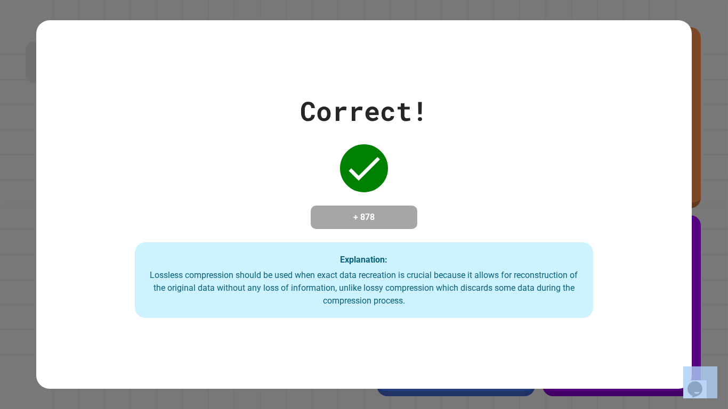
click at [510, 303] on div "Lossless compression should be used when exact data recreation is crucial becau…" at bounding box center [365, 288] width 438 height 38
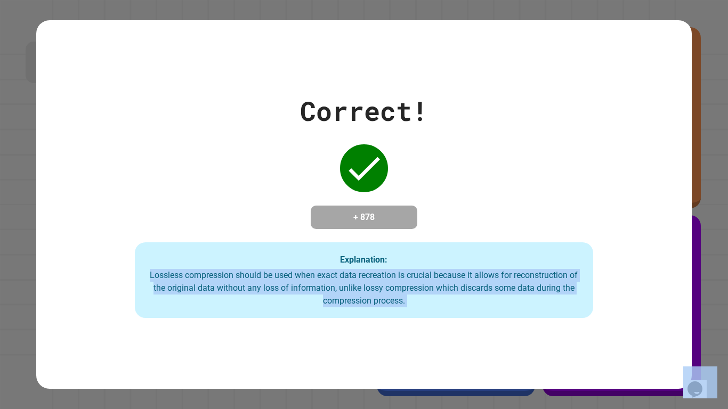
click at [510, 303] on div "Lossless compression should be used when exact data recreation is crucial becau…" at bounding box center [365, 288] width 438 height 38
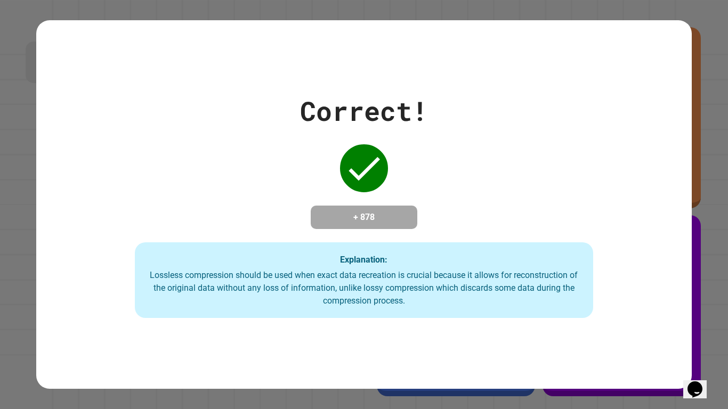
click at [510, 303] on div "Lossless compression should be used when exact data recreation is crucial becau…" at bounding box center [365, 288] width 438 height 38
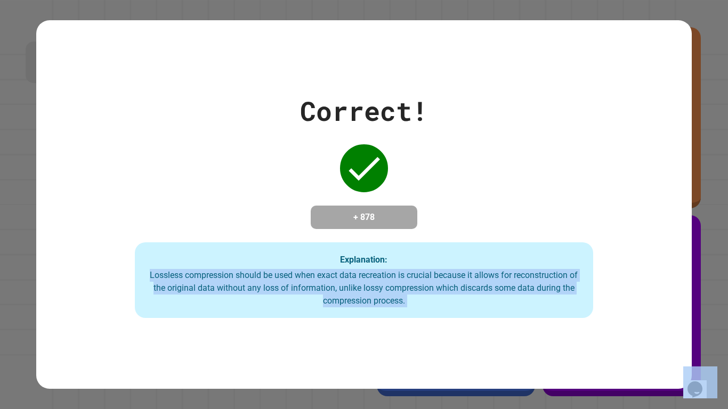
click at [510, 303] on div "Lossless compression should be used when exact data recreation is crucial becau…" at bounding box center [365, 288] width 438 height 38
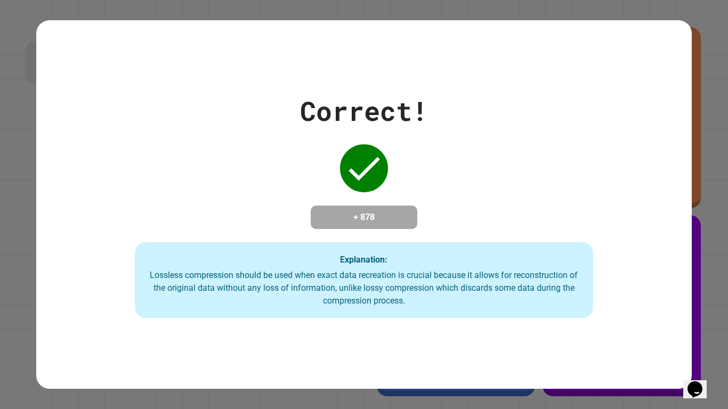
click at [510, 303] on div "Lossless compression should be used when exact data recreation is crucial becau…" at bounding box center [365, 288] width 438 height 38
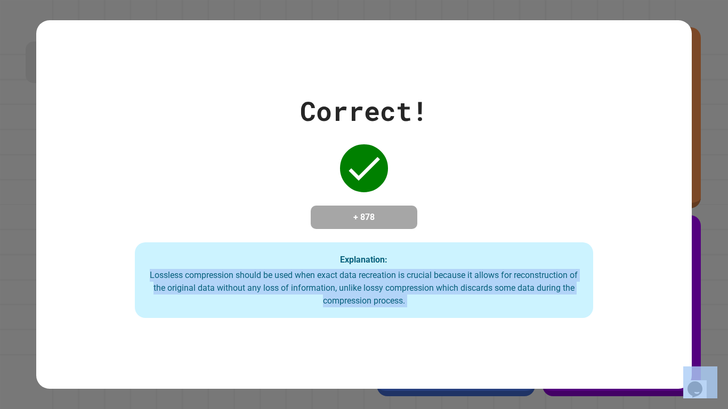
click at [510, 303] on div "Lossless compression should be used when exact data recreation is crucial becau…" at bounding box center [365, 288] width 438 height 38
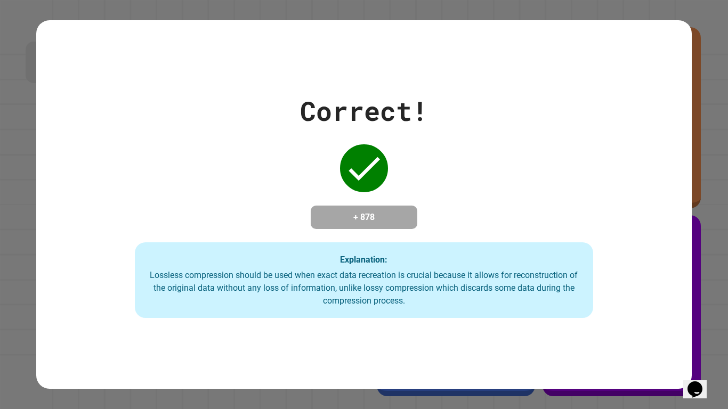
click at [510, 303] on div "Lossless compression should be used when exact data recreation is crucial becau…" at bounding box center [365, 288] width 438 height 38
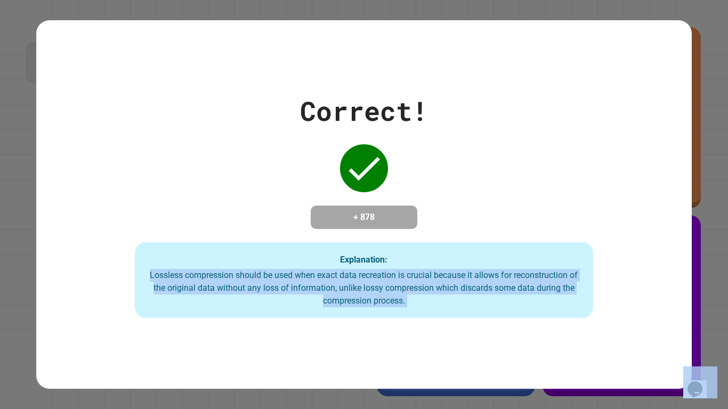
click at [510, 303] on div "Lossless compression should be used when exact data recreation is crucial becau…" at bounding box center [365, 288] width 438 height 38
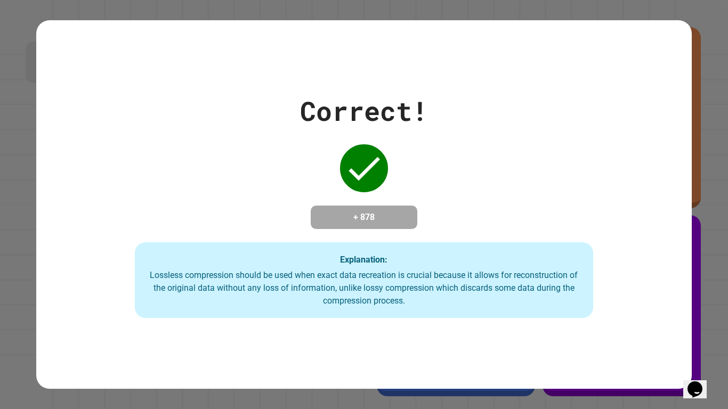
click at [510, 303] on div "Lossless compression should be used when exact data recreation is crucial becau…" at bounding box center [365, 288] width 438 height 38
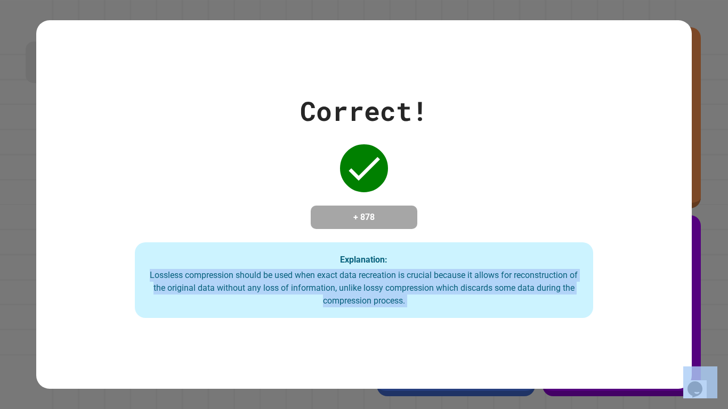
click at [510, 303] on div "Lossless compression should be used when exact data recreation is crucial becau…" at bounding box center [365, 288] width 438 height 38
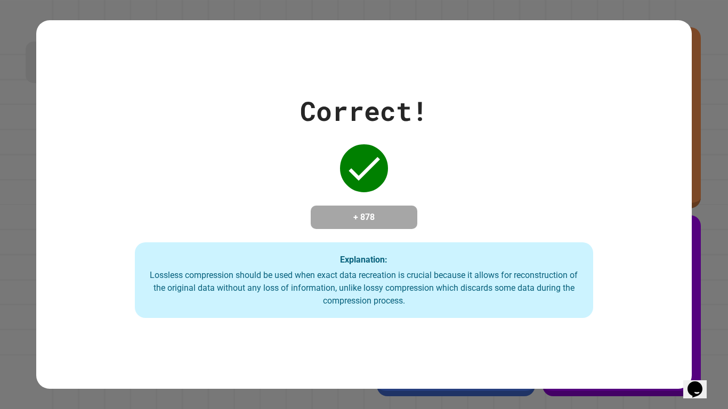
click at [510, 303] on div "Lossless compression should be used when exact data recreation is crucial becau…" at bounding box center [365, 288] width 438 height 38
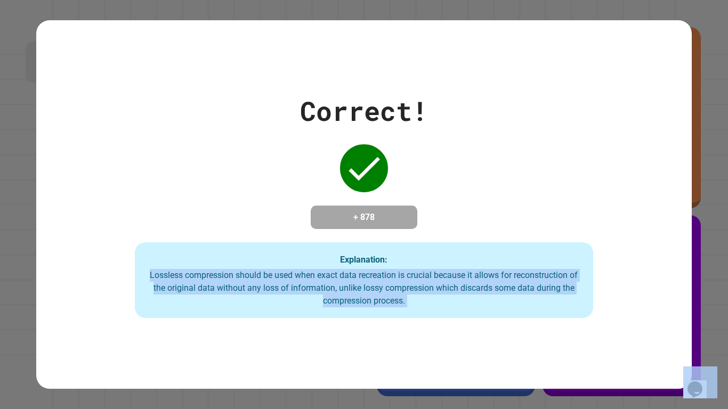
click at [510, 303] on div "Lossless compression should be used when exact data recreation is crucial becau…" at bounding box center [365, 288] width 438 height 38
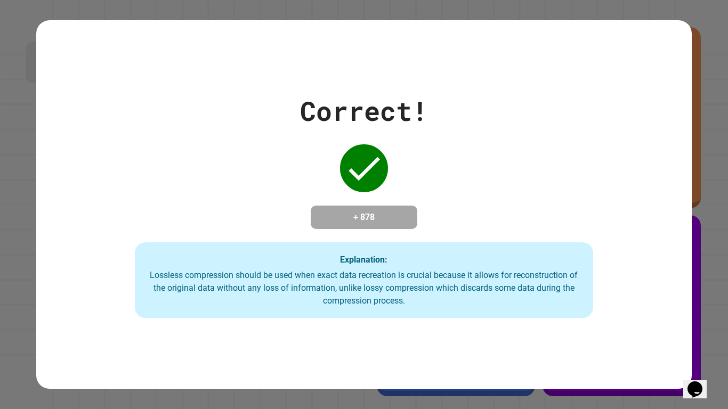
click at [510, 303] on div "Lossless compression should be used when exact data recreation is crucial becau…" at bounding box center [365, 288] width 438 height 38
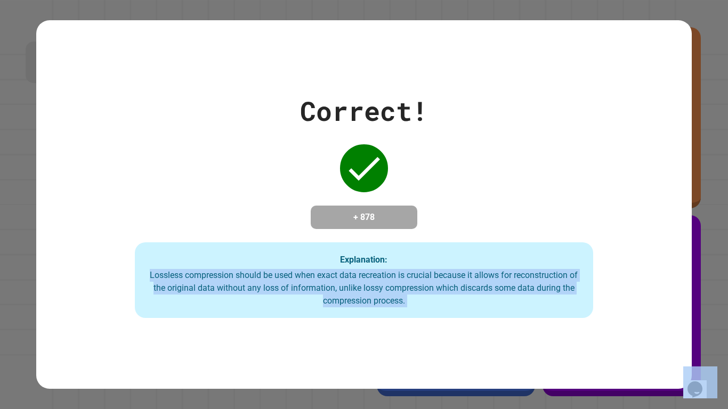
click at [510, 303] on div "Lossless compression should be used when exact data recreation is crucial becau…" at bounding box center [365, 288] width 438 height 38
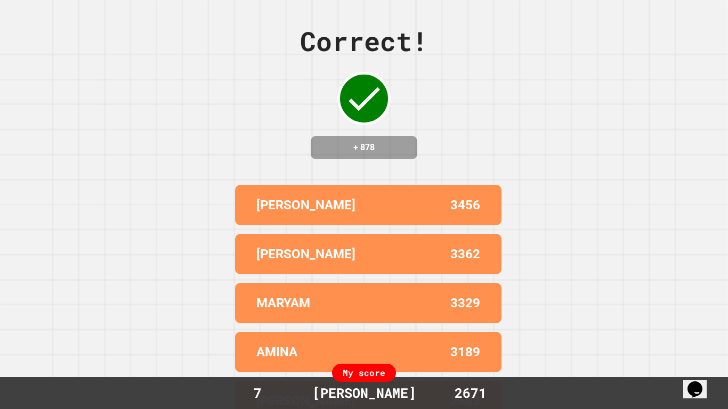
click at [510, 303] on div "Correct! + 878 MARYAM A 3456 [PERSON_NAME] G 3362 MARYAM 3329 AMINA 3189 LUKE 2…" at bounding box center [364, 204] width 728 height 409
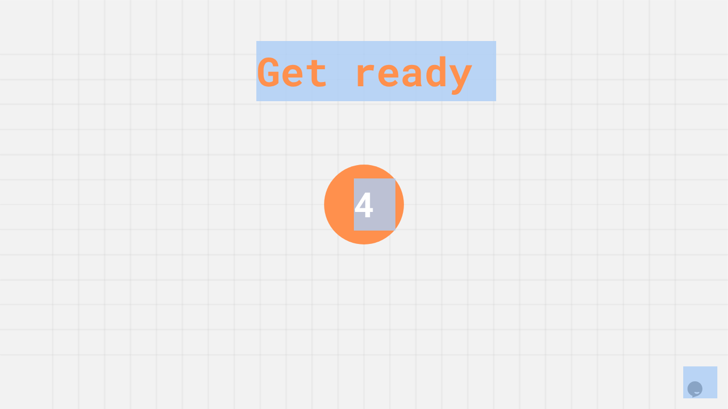
click at [510, 303] on div "Get ready 4" at bounding box center [364, 204] width 728 height 409
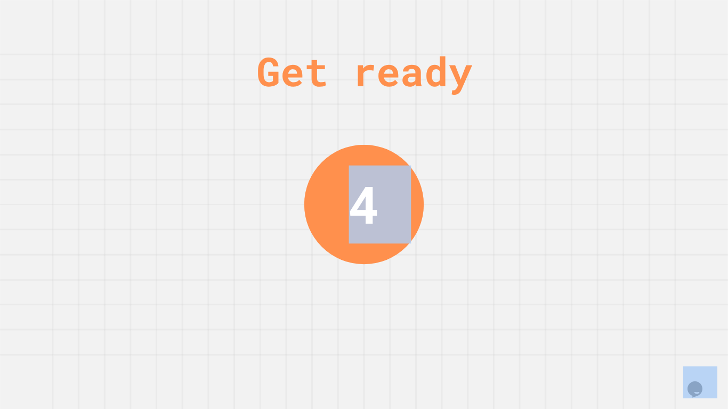
click at [510, 303] on div "Get ready 4" at bounding box center [364, 204] width 728 height 409
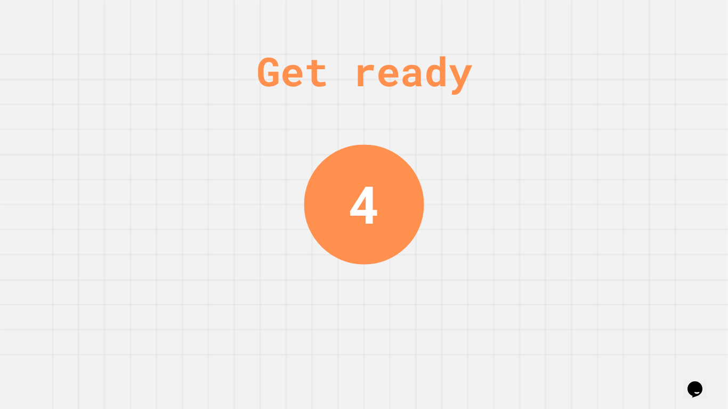
click at [510, 303] on div "Get ready 4" at bounding box center [364, 204] width 728 height 409
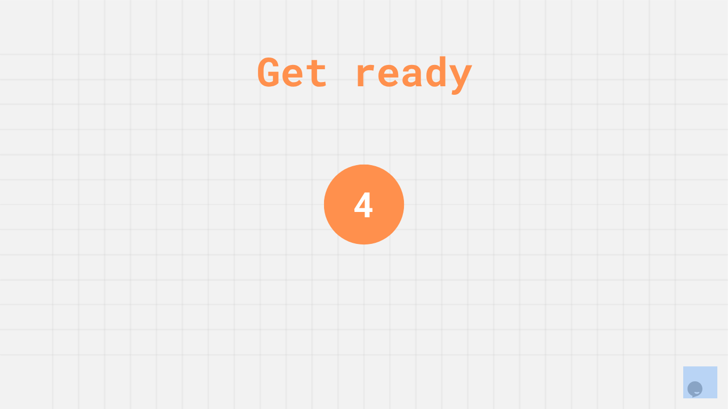
click at [510, 303] on div "Get ready 4" at bounding box center [364, 204] width 728 height 409
click at [510, 303] on div "Get ready 3" at bounding box center [364, 204] width 728 height 409
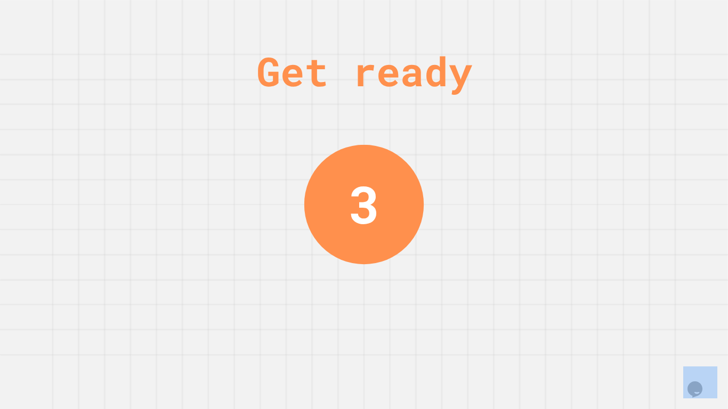
click at [510, 303] on div "Get ready 3" at bounding box center [364, 204] width 728 height 409
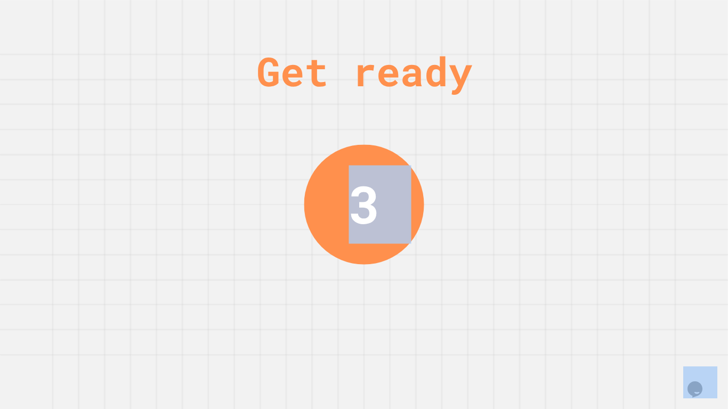
click at [510, 303] on div "Get ready 3" at bounding box center [364, 204] width 728 height 409
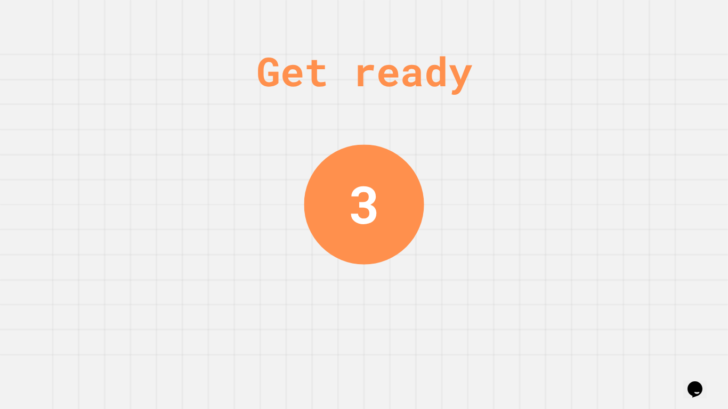
click at [510, 303] on div "Get ready 3" at bounding box center [364, 204] width 728 height 409
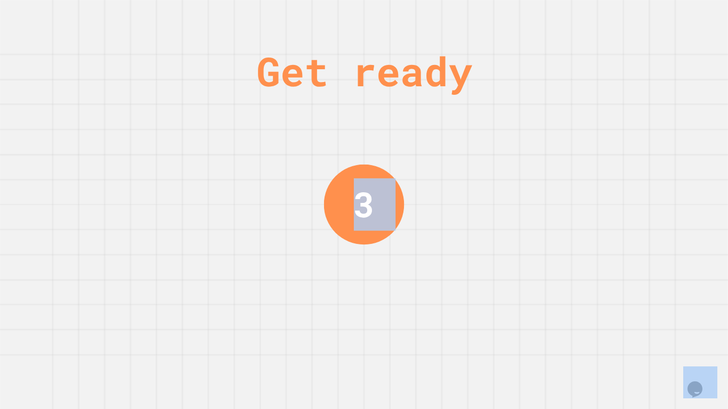
click at [510, 303] on div "Get ready 3" at bounding box center [364, 204] width 728 height 409
click at [510, 303] on div "Get ready 2" at bounding box center [364, 204] width 728 height 409
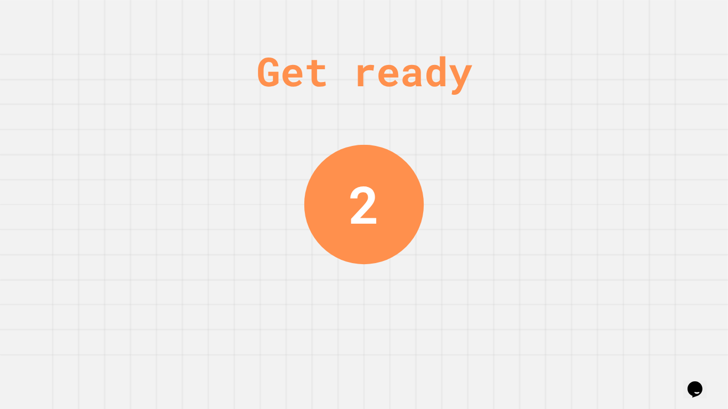
click at [510, 303] on div "Get ready 2" at bounding box center [364, 204] width 728 height 409
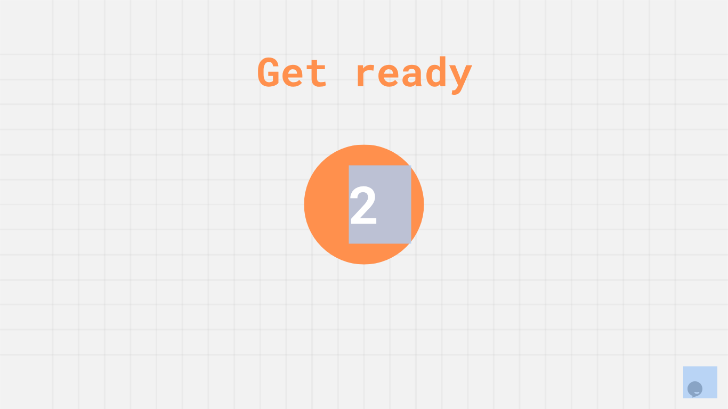
click at [510, 303] on div "Get ready 2" at bounding box center [364, 204] width 728 height 409
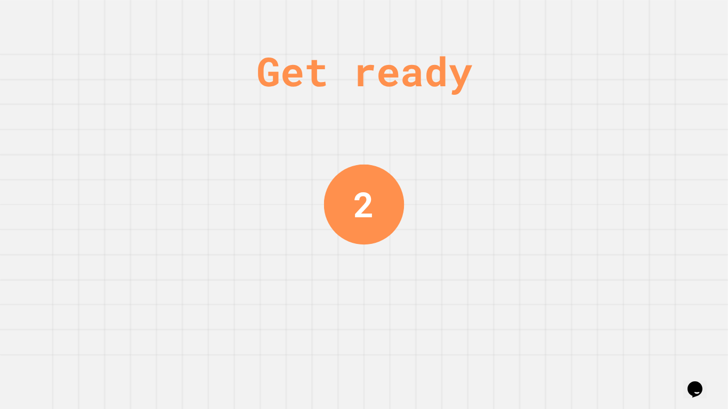
click at [510, 303] on div "Get ready 2" at bounding box center [364, 204] width 728 height 409
click at [510, 303] on div "Get ready 1" at bounding box center [364, 204] width 728 height 409
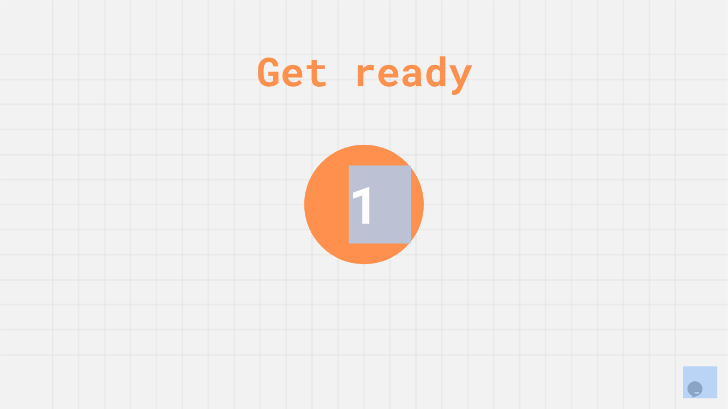
click at [510, 303] on div "Get ready 1" at bounding box center [364, 204] width 728 height 409
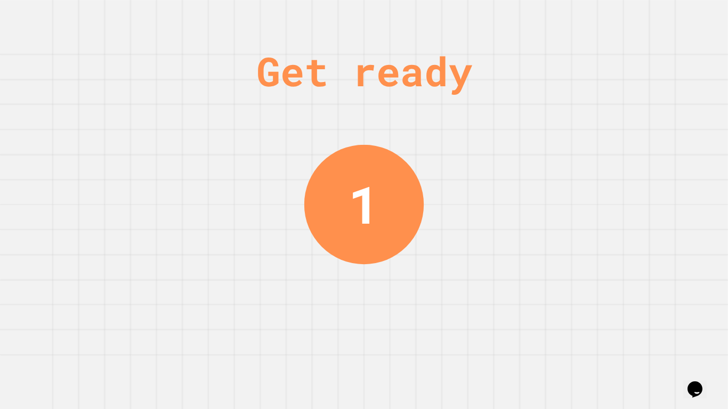
click at [510, 303] on div "Get ready 1" at bounding box center [364, 204] width 728 height 409
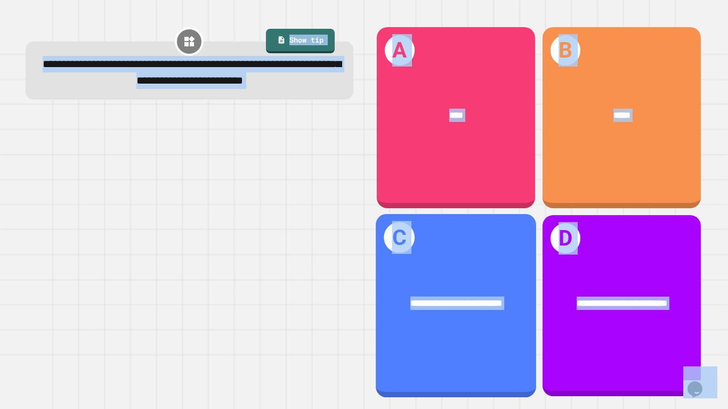
click at [231, 213] on div at bounding box center [190, 256] width 328 height 284
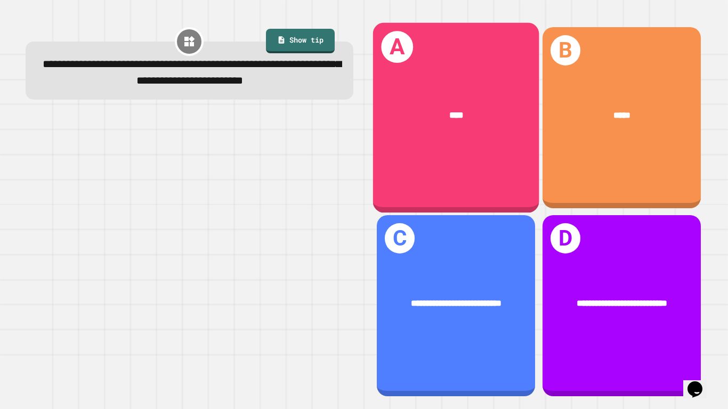
click at [521, 144] on div "A ****" at bounding box center [456, 117] width 166 height 190
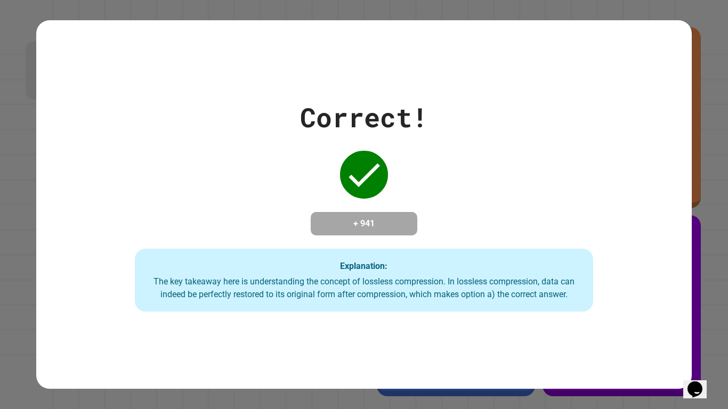
click at [578, 301] on div "The key takeaway here is understanding the concept of lossless compression. In …" at bounding box center [365, 289] width 438 height 26
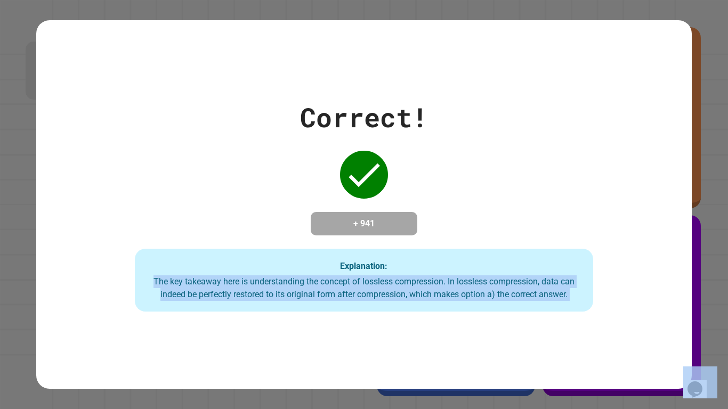
click at [578, 301] on div "The key takeaway here is understanding the concept of lossless compression. In …" at bounding box center [365, 289] width 438 height 26
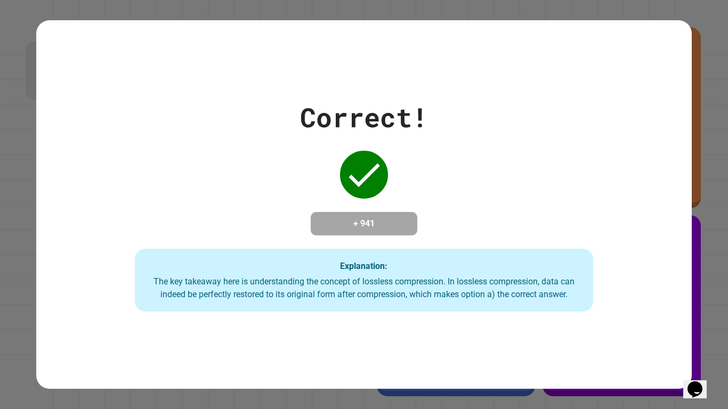
click at [578, 301] on div "The key takeaway here is understanding the concept of lossless compression. In …" at bounding box center [365, 289] width 438 height 26
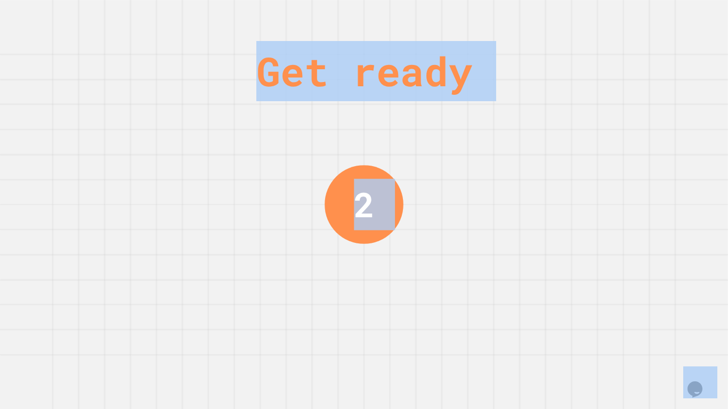
click at [589, 299] on div "Get ready 2" at bounding box center [364, 204] width 728 height 409
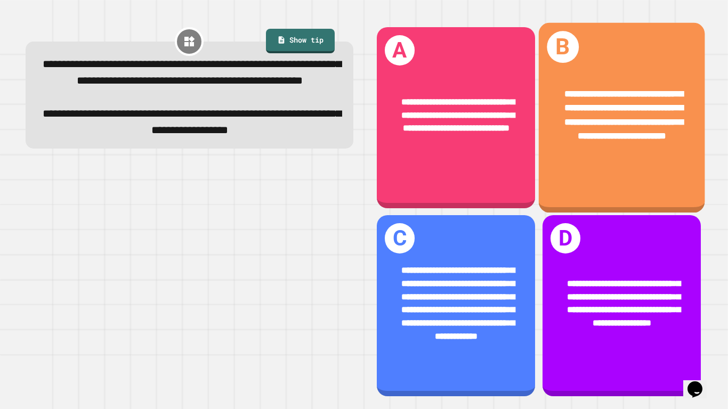
click at [651, 152] on div "**********" at bounding box center [621, 115] width 166 height 92
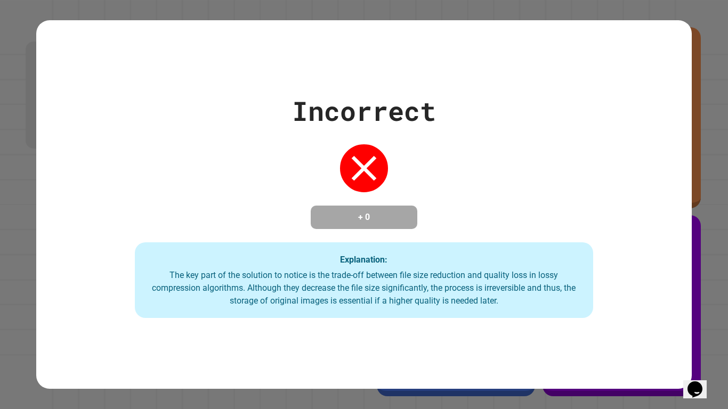
click at [532, 303] on div "The key part of the solution to notice is the trade-off between file size reduc…" at bounding box center [365, 288] width 438 height 38
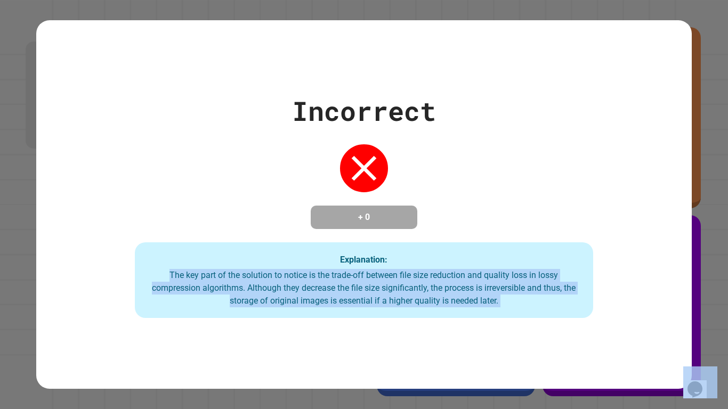
click at [532, 303] on div "The key part of the solution to notice is the trade-off between file size reduc…" at bounding box center [365, 288] width 438 height 38
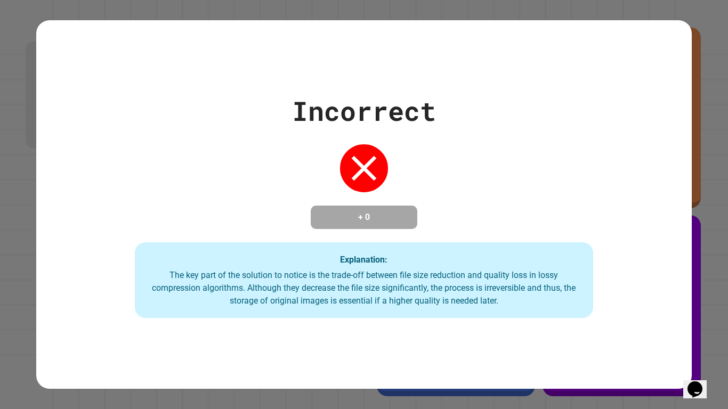
click at [532, 303] on div "The key part of the solution to notice is the trade-off between file size reduc…" at bounding box center [365, 288] width 438 height 38
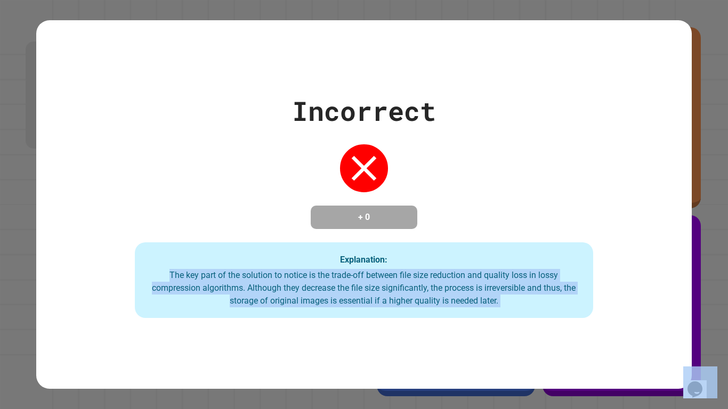
click at [532, 303] on div "The key part of the solution to notice is the trade-off between file size reduc…" at bounding box center [365, 288] width 438 height 38
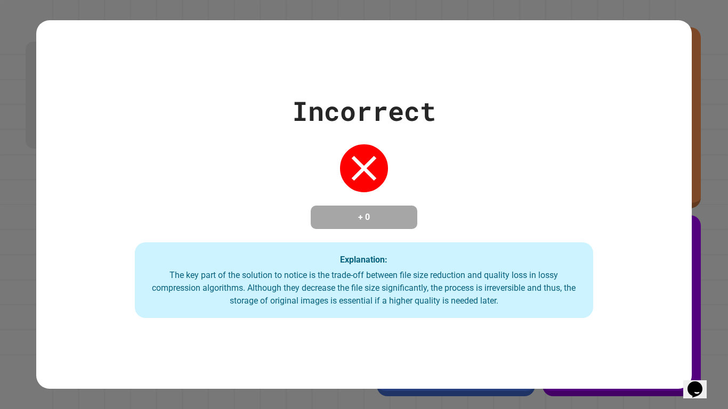
click at [532, 303] on div "The key part of the solution to notice is the trade-off between file size reduc…" at bounding box center [365, 288] width 438 height 38
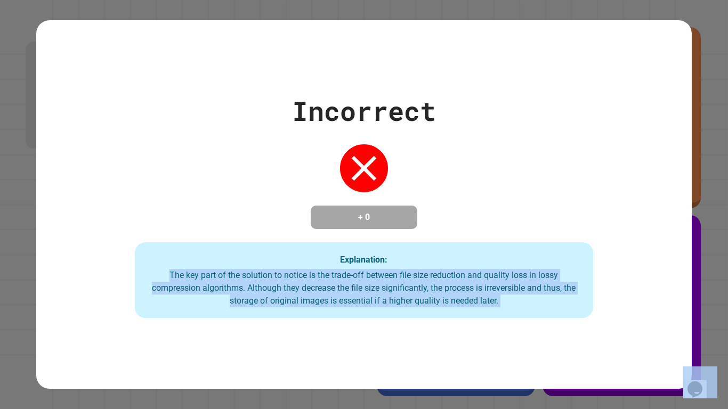
click at [532, 303] on div "The key part of the solution to notice is the trade-off between file size reduc…" at bounding box center [365, 288] width 438 height 38
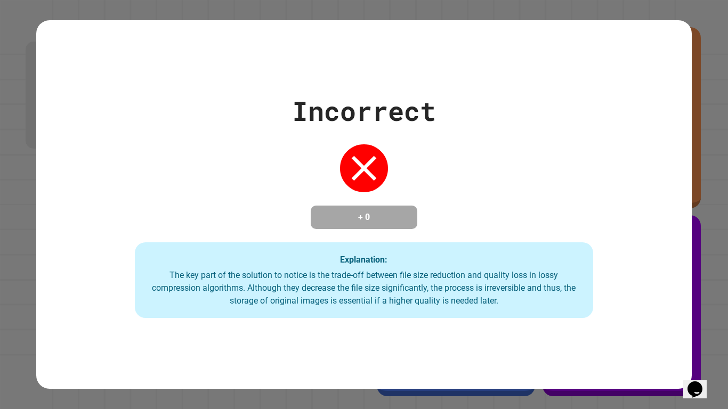
click at [532, 303] on div "The key part of the solution to notice is the trade-off between file size reduc…" at bounding box center [365, 288] width 438 height 38
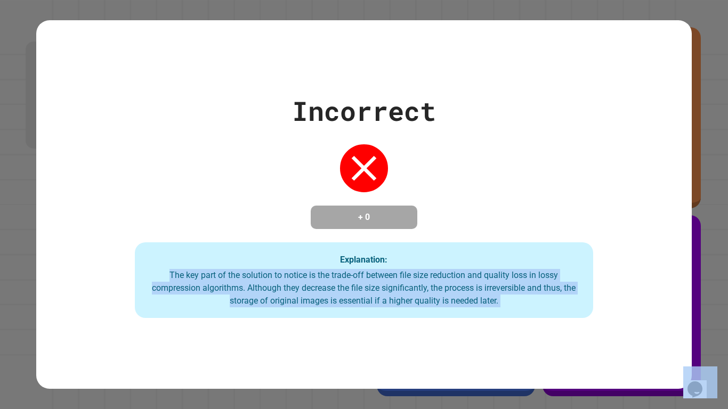
click at [532, 303] on div "The key part of the solution to notice is the trade-off between file size reduc…" at bounding box center [365, 288] width 438 height 38
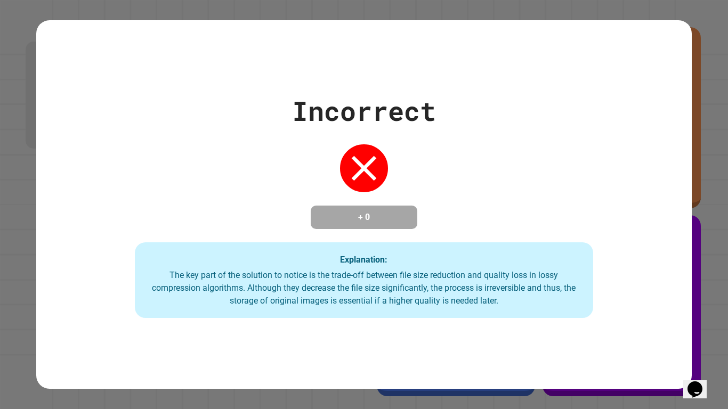
click at [532, 303] on div "The key part of the solution to notice is the trade-off between file size reduc…" at bounding box center [365, 288] width 438 height 38
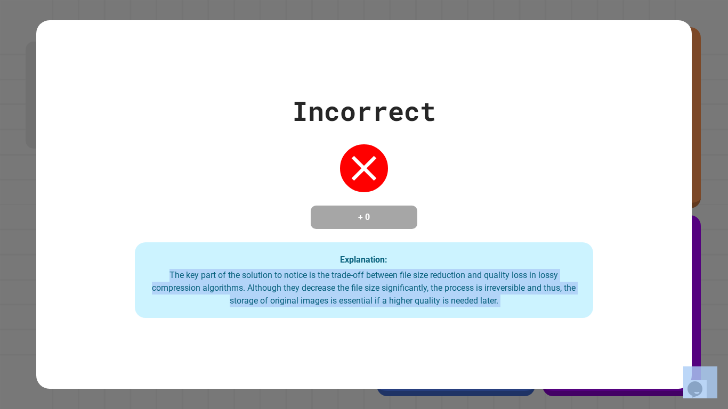
click at [532, 303] on div "The key part of the solution to notice is the trade-off between file size reduc…" at bounding box center [365, 288] width 438 height 38
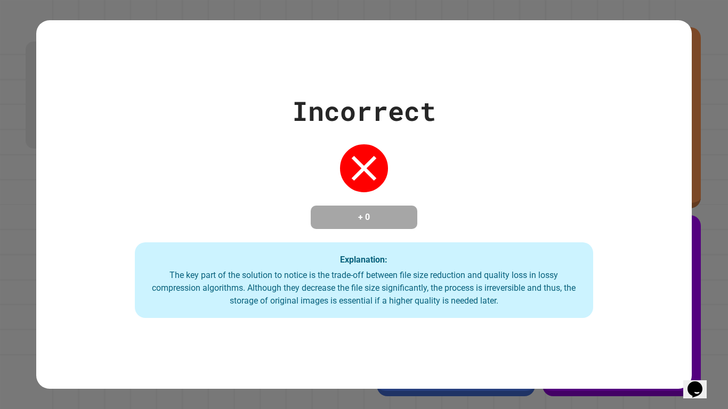
click at [532, 303] on div "The key part of the solution to notice is the trade-off between file size reduc…" at bounding box center [365, 288] width 438 height 38
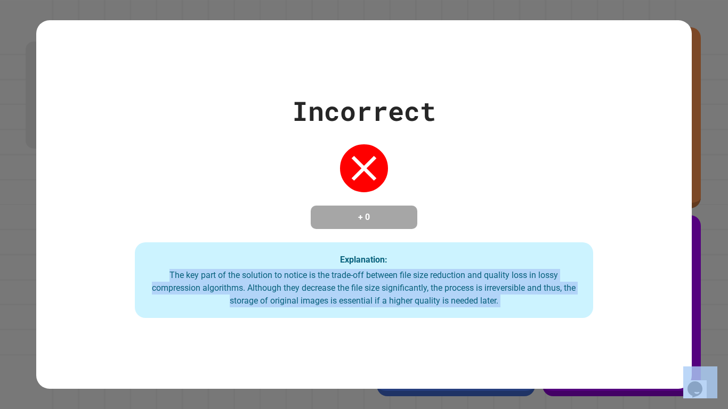
click at [532, 303] on div "The key part of the solution to notice is the trade-off between file size reduc…" at bounding box center [365, 288] width 438 height 38
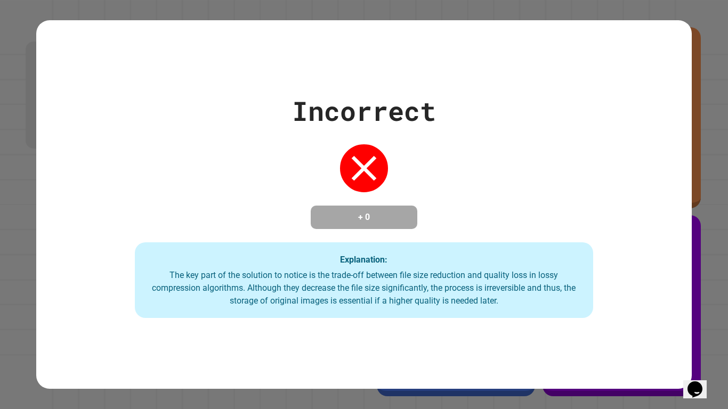
click at [532, 303] on div "The key part of the solution to notice is the trade-off between file size reduc…" at bounding box center [365, 288] width 438 height 38
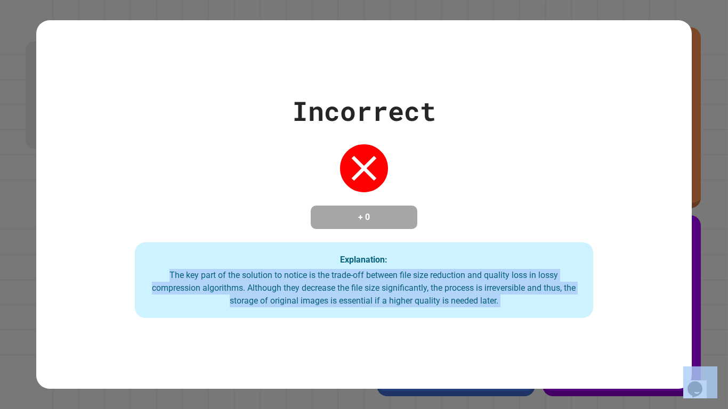
click at [532, 303] on div "The key part of the solution to notice is the trade-off between file size reduc…" at bounding box center [365, 288] width 438 height 38
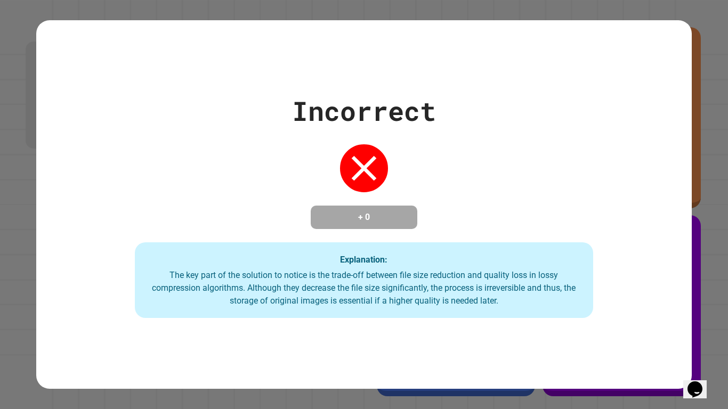
click at [532, 303] on div "The key part of the solution to notice is the trade-off between file size reduc…" at bounding box center [365, 288] width 438 height 38
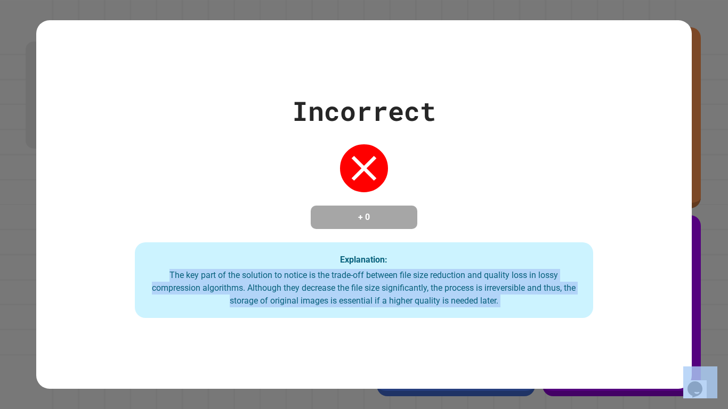
click at [532, 303] on div "The key part of the solution to notice is the trade-off between file size reduc…" at bounding box center [365, 288] width 438 height 38
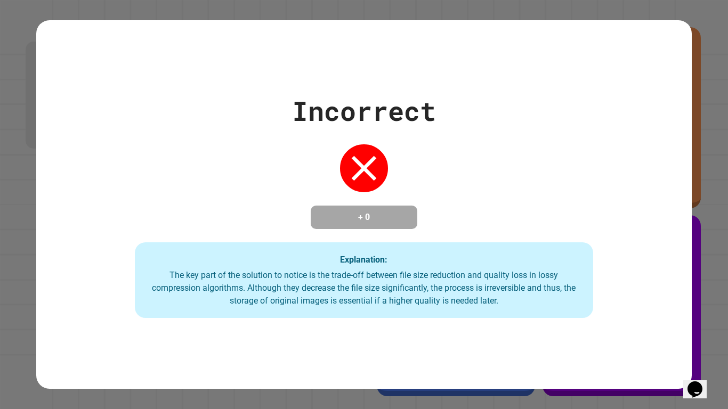
click at [532, 303] on div "The key part of the solution to notice is the trade-off between file size reduc…" at bounding box center [365, 288] width 438 height 38
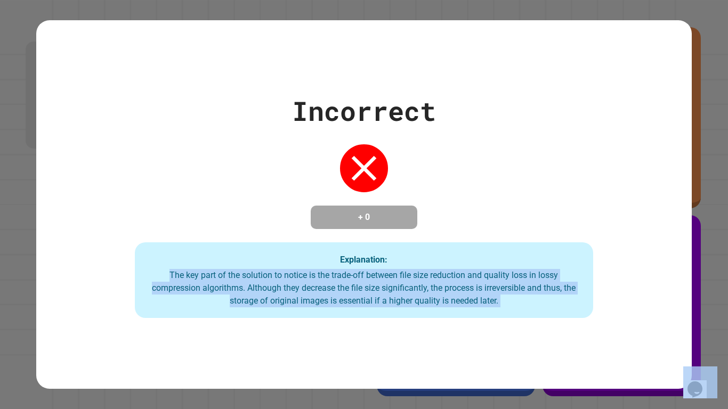
click at [532, 303] on div "The key part of the solution to notice is the trade-off between file size reduc…" at bounding box center [365, 288] width 438 height 38
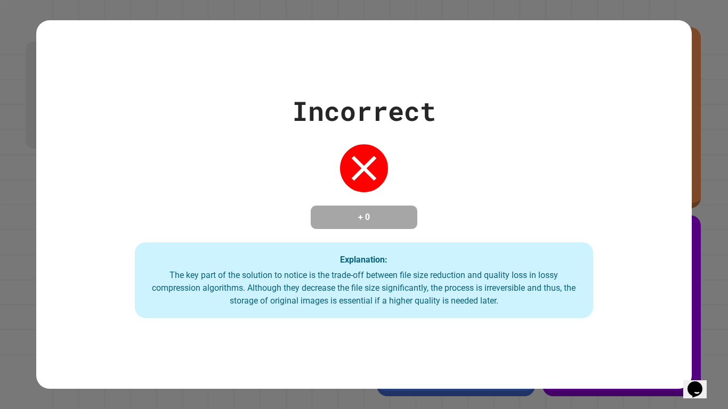
click at [560, 308] on div "The key part of the solution to notice is the trade-off between file size reduc…" at bounding box center [365, 288] width 438 height 38
click at [586, 293] on div "Explanation: The key part of the solution to notice is the trade-off between fi…" at bounding box center [364, 281] width 459 height 76
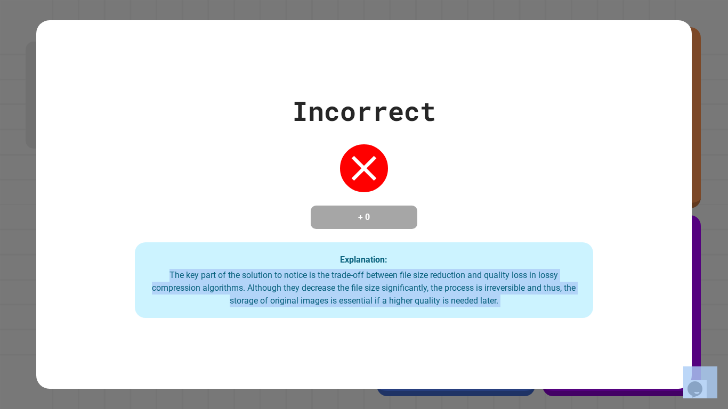
click at [586, 293] on div "Explanation: The key part of the solution to notice is the trade-off between fi…" at bounding box center [364, 281] width 459 height 76
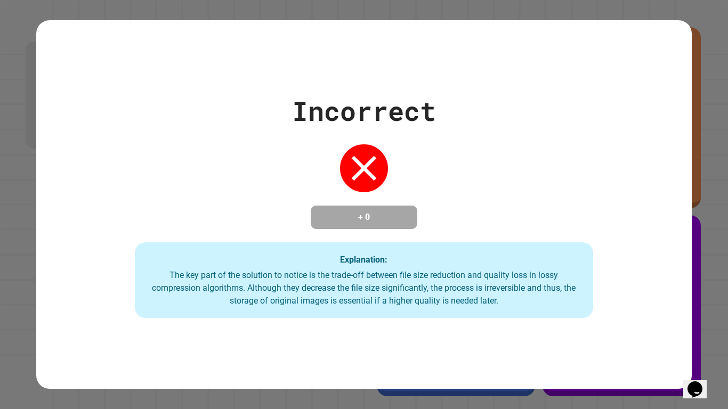
click at [586, 293] on div "Explanation: The key part of the solution to notice is the trade-off between fi…" at bounding box center [364, 281] width 459 height 76
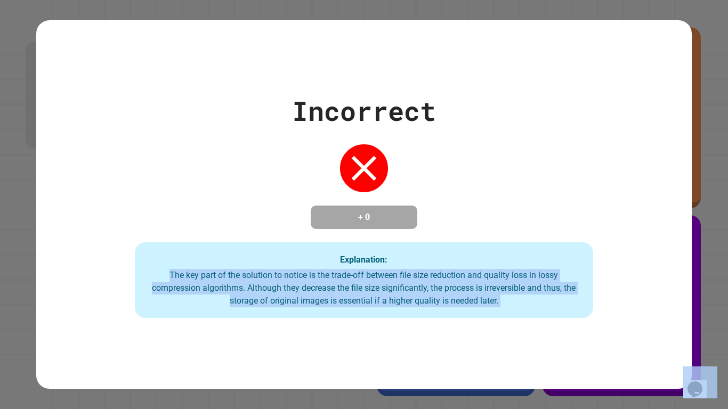
click at [586, 293] on div "Explanation: The key part of the solution to notice is the trade-off between fi…" at bounding box center [364, 281] width 459 height 76
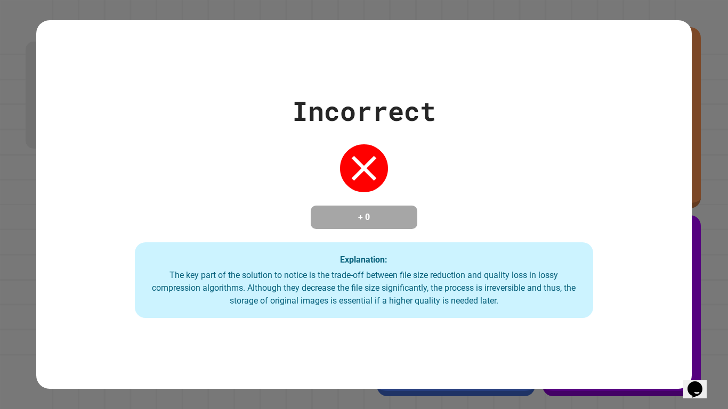
click at [586, 293] on div "Explanation: The key part of the solution to notice is the trade-off between fi…" at bounding box center [364, 281] width 459 height 76
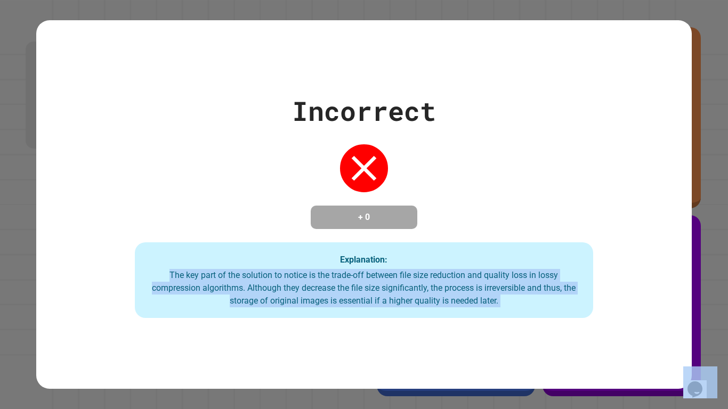
click at [586, 293] on div "Explanation: The key part of the solution to notice is the trade-off between fi…" at bounding box center [364, 281] width 459 height 76
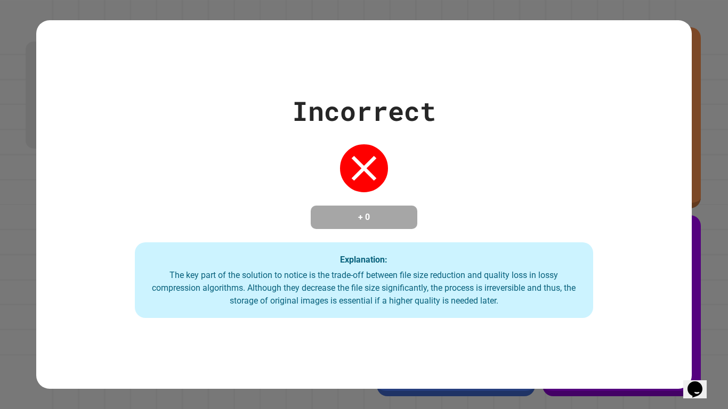
click at [586, 293] on div "Explanation: The key part of the solution to notice is the trade-off between fi…" at bounding box center [364, 281] width 459 height 76
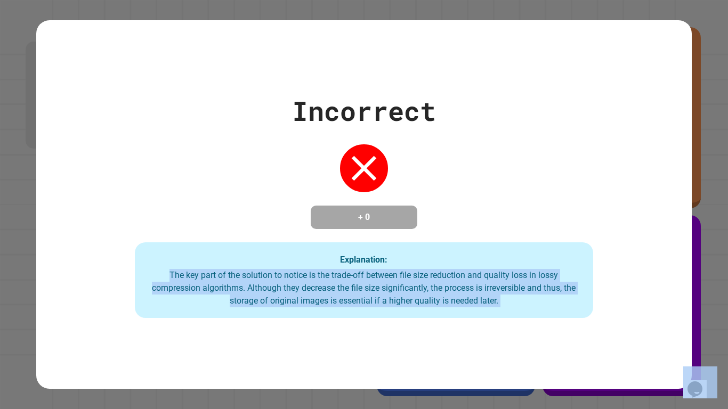
click at [586, 293] on div "Explanation: The key part of the solution to notice is the trade-off between fi…" at bounding box center [364, 281] width 459 height 76
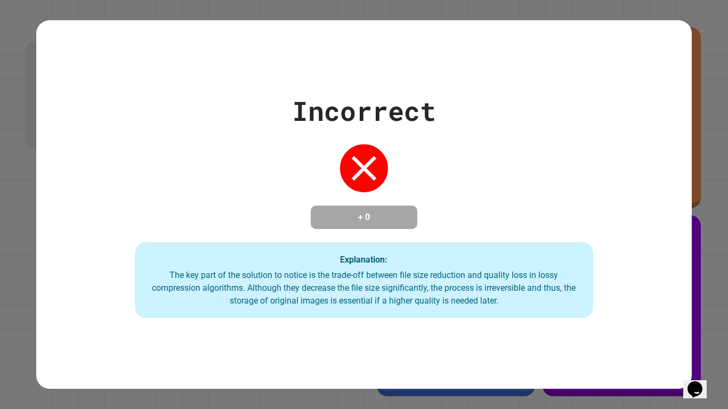
click at [567, 286] on div "The key part of the solution to notice is the trade-off between file size reduc…" at bounding box center [365, 288] width 438 height 38
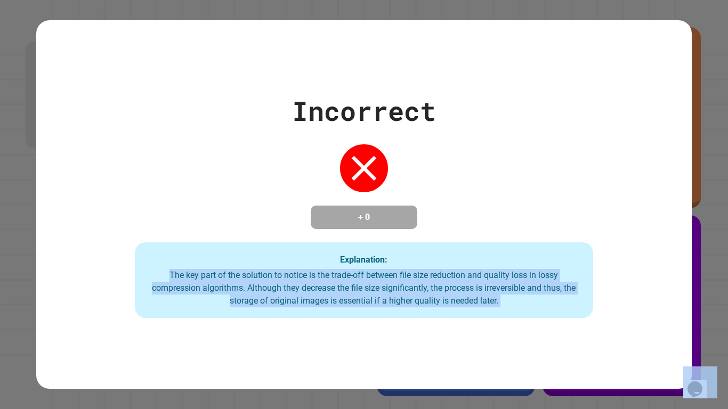
click at [567, 286] on div "The key part of the solution to notice is the trade-off between file size reduc…" at bounding box center [365, 288] width 438 height 38
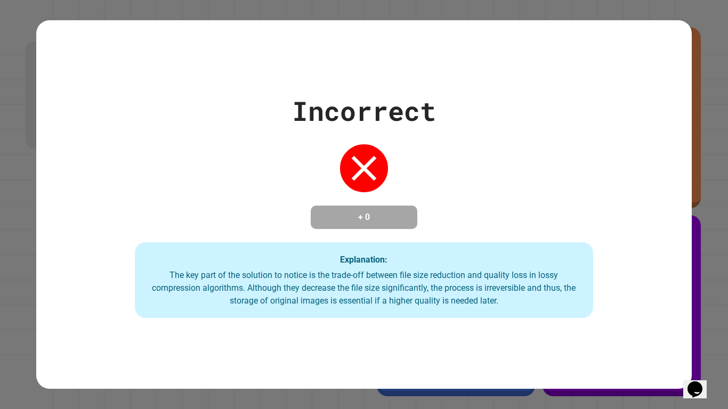
click at [567, 286] on div "The key part of the solution to notice is the trade-off between file size reduc…" at bounding box center [365, 288] width 438 height 38
click at [578, 283] on div "The key part of the solution to notice is the trade-off between file size reduc…" at bounding box center [365, 288] width 438 height 38
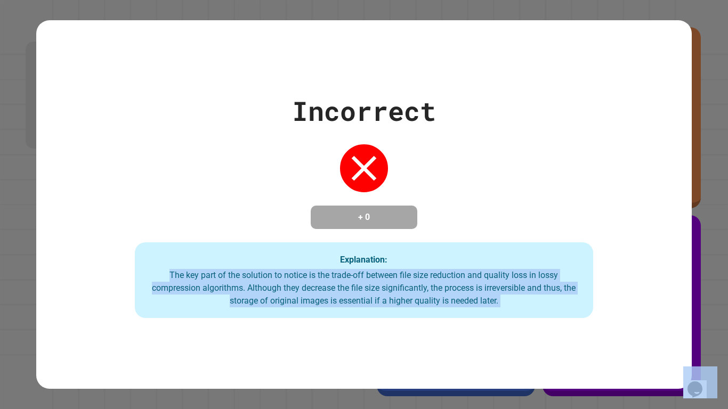
click at [578, 283] on div "The key part of the solution to notice is the trade-off between file size reduc…" at bounding box center [365, 288] width 438 height 38
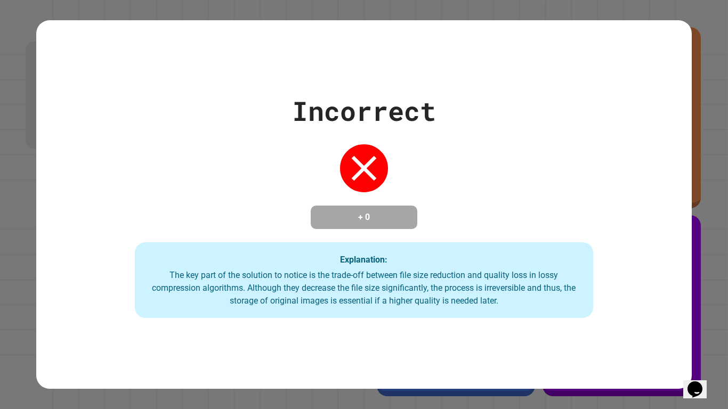
click at [578, 283] on div "The key part of the solution to notice is the trade-off between file size reduc…" at bounding box center [365, 288] width 438 height 38
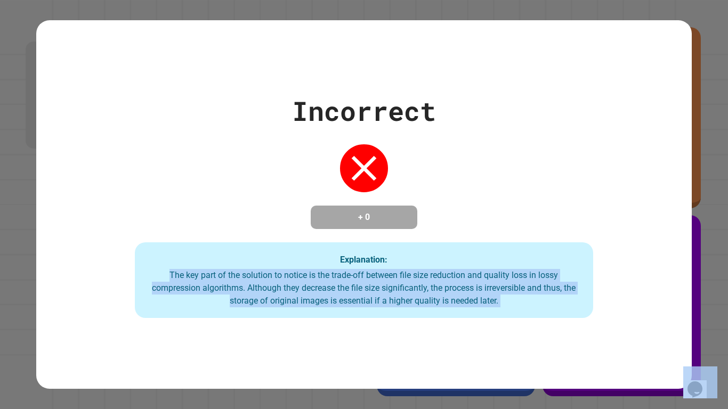
click at [578, 283] on div "The key part of the solution to notice is the trade-off between file size reduc…" at bounding box center [365, 288] width 438 height 38
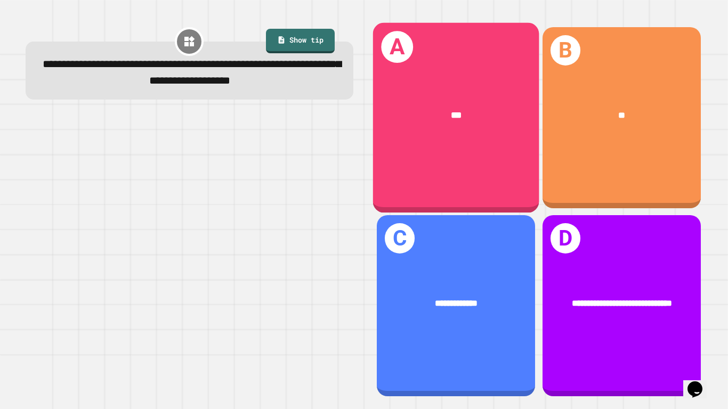
click at [460, 71] on div "A ***" at bounding box center [456, 117] width 166 height 190
